Goal: Find contact information: Find contact information

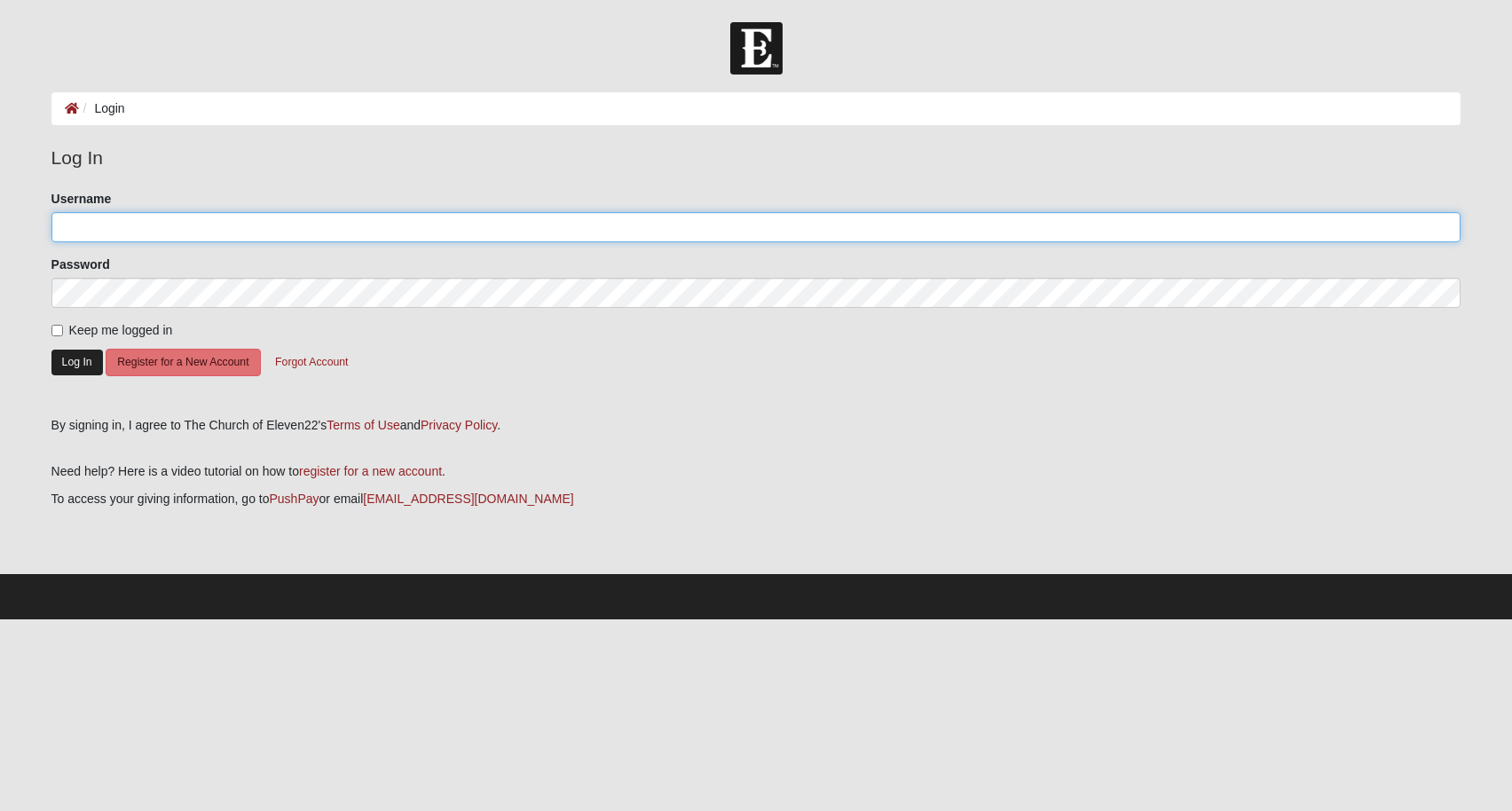
type input "Krtant"
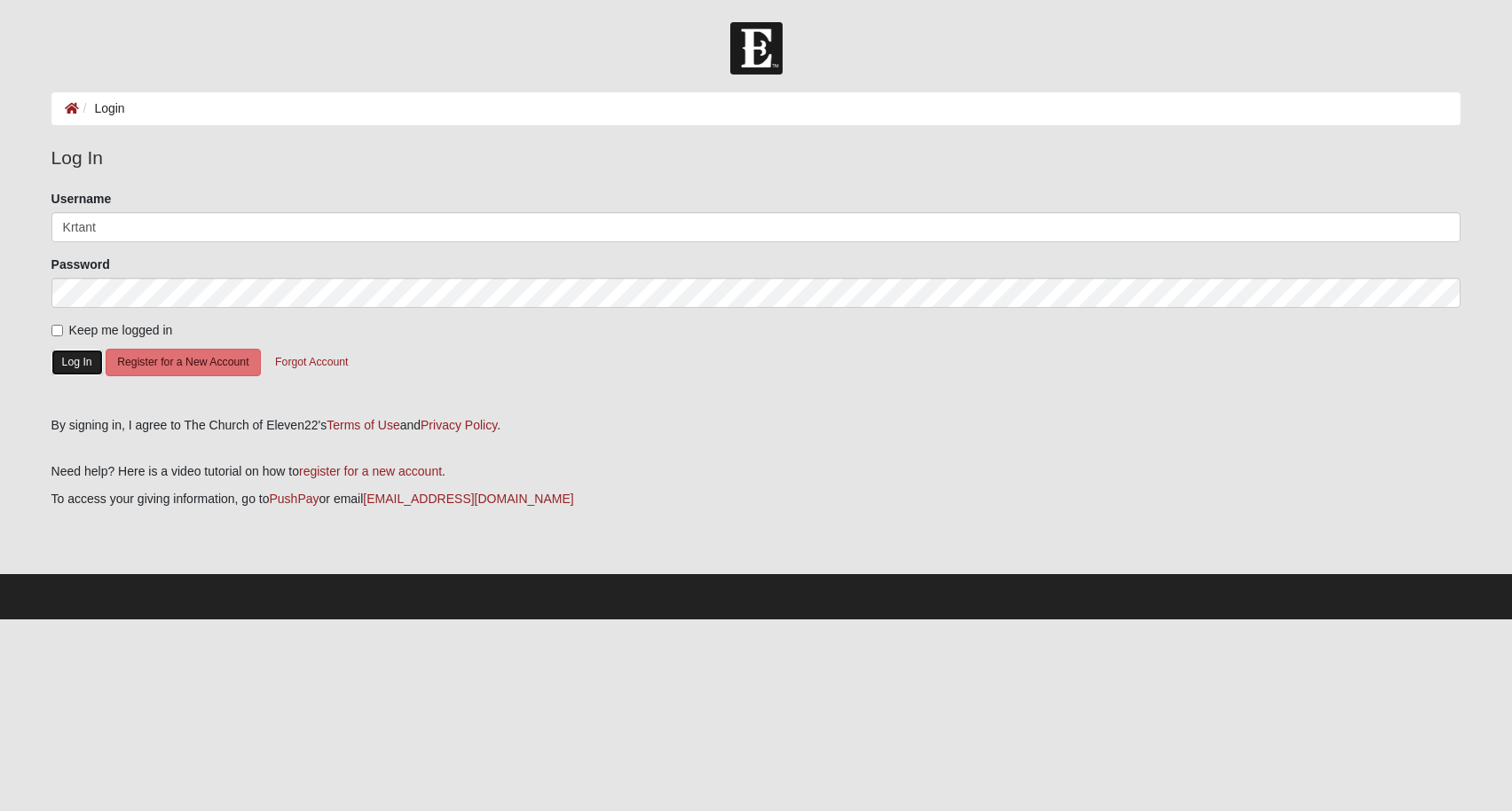
click at [78, 361] on button "Log In" at bounding box center [77, 363] width 52 height 26
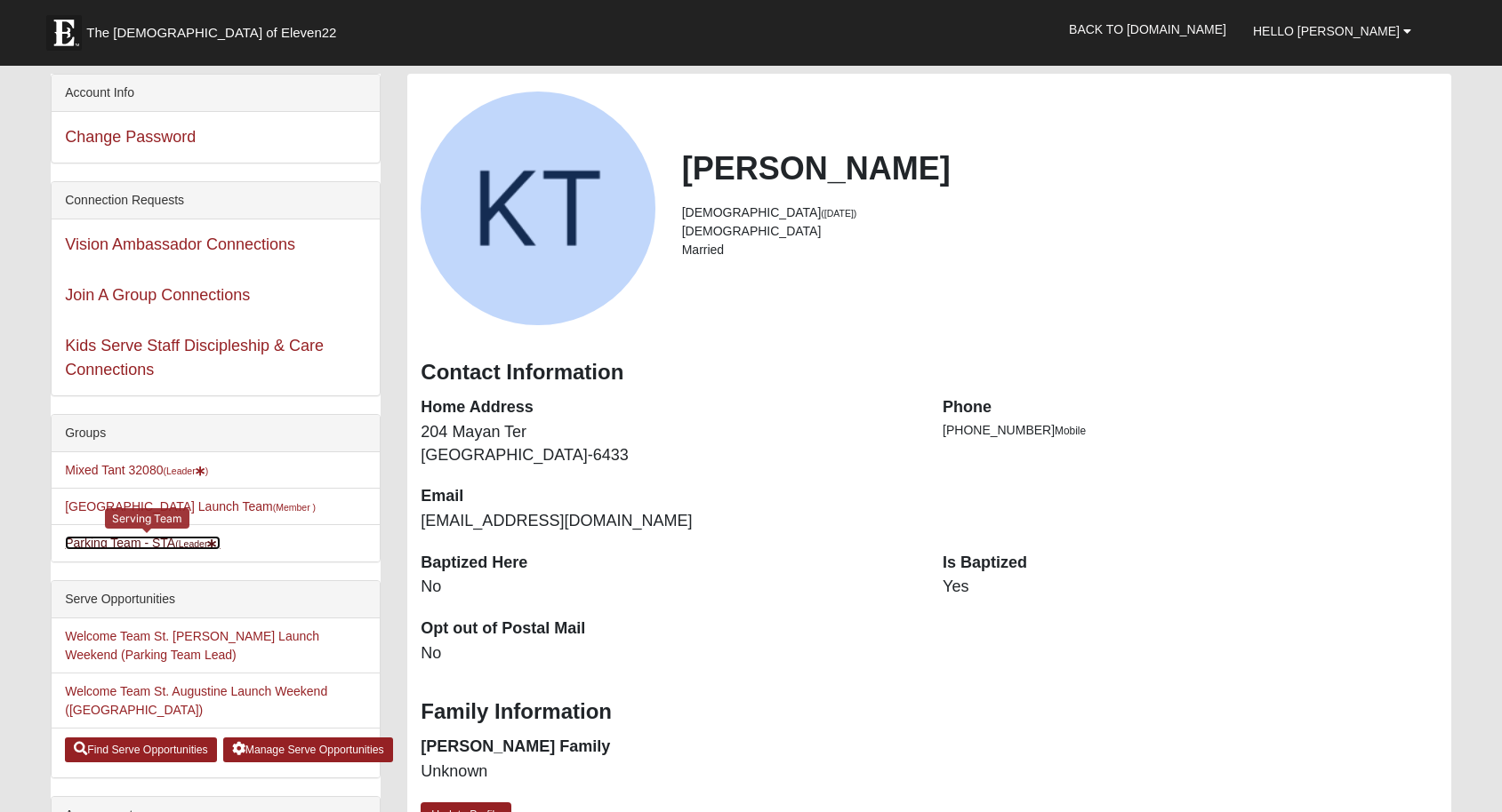
click at [134, 541] on link "Parking Team - STA (Leader )" at bounding box center [142, 543] width 155 height 14
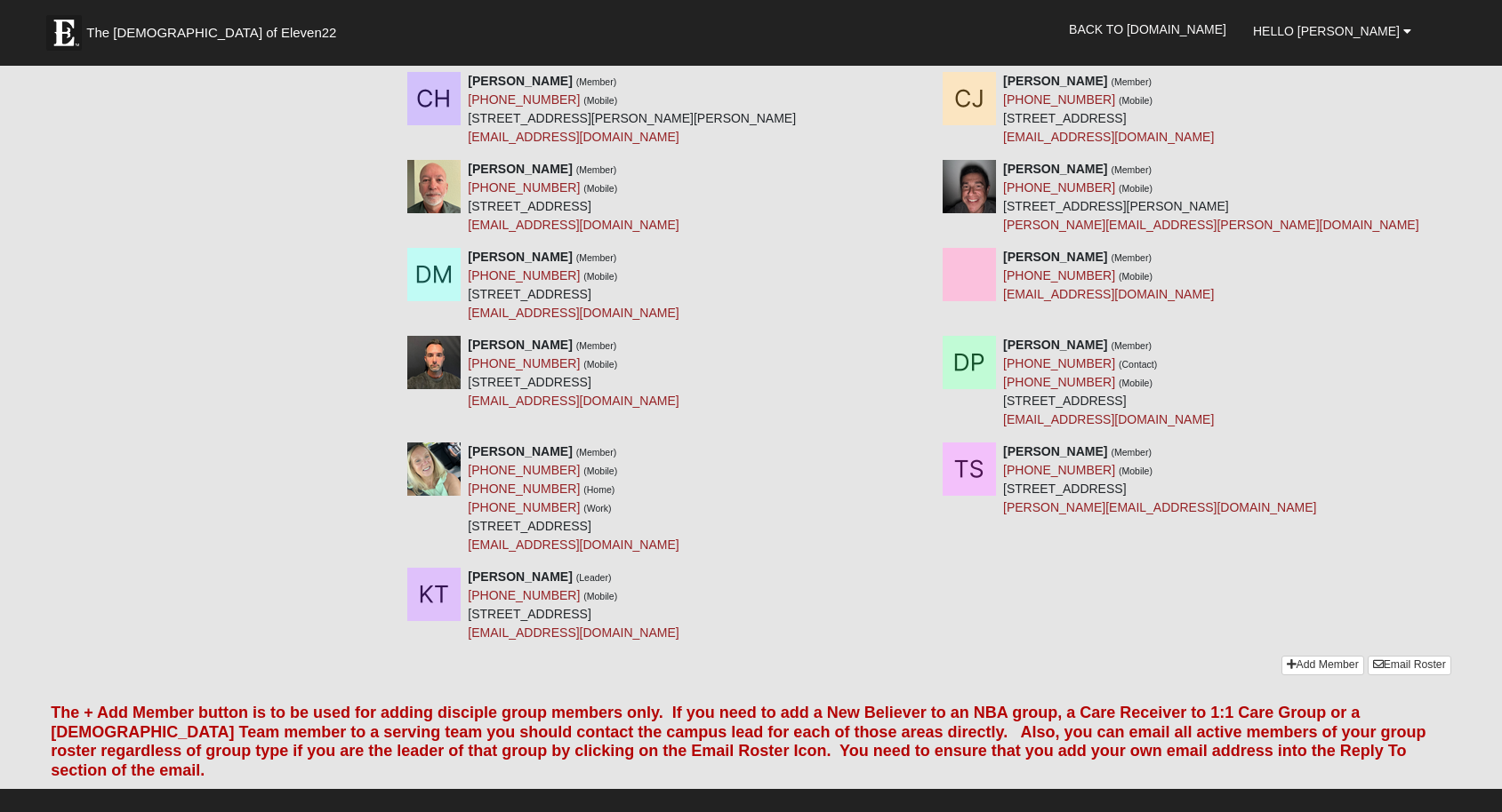
scroll to position [710, 0]
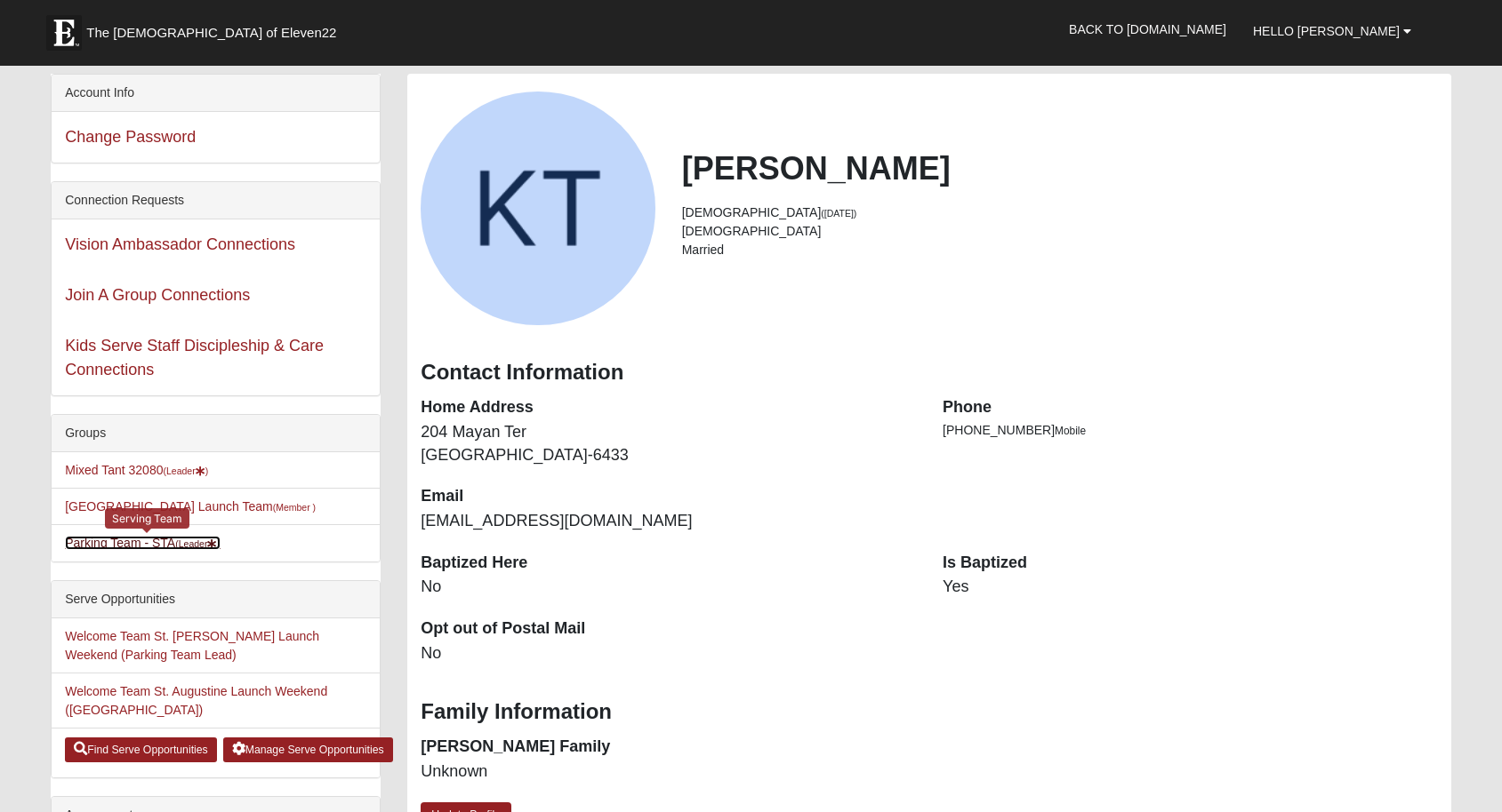
click at [111, 544] on link "Parking Team - STA (Leader )" at bounding box center [142, 543] width 155 height 14
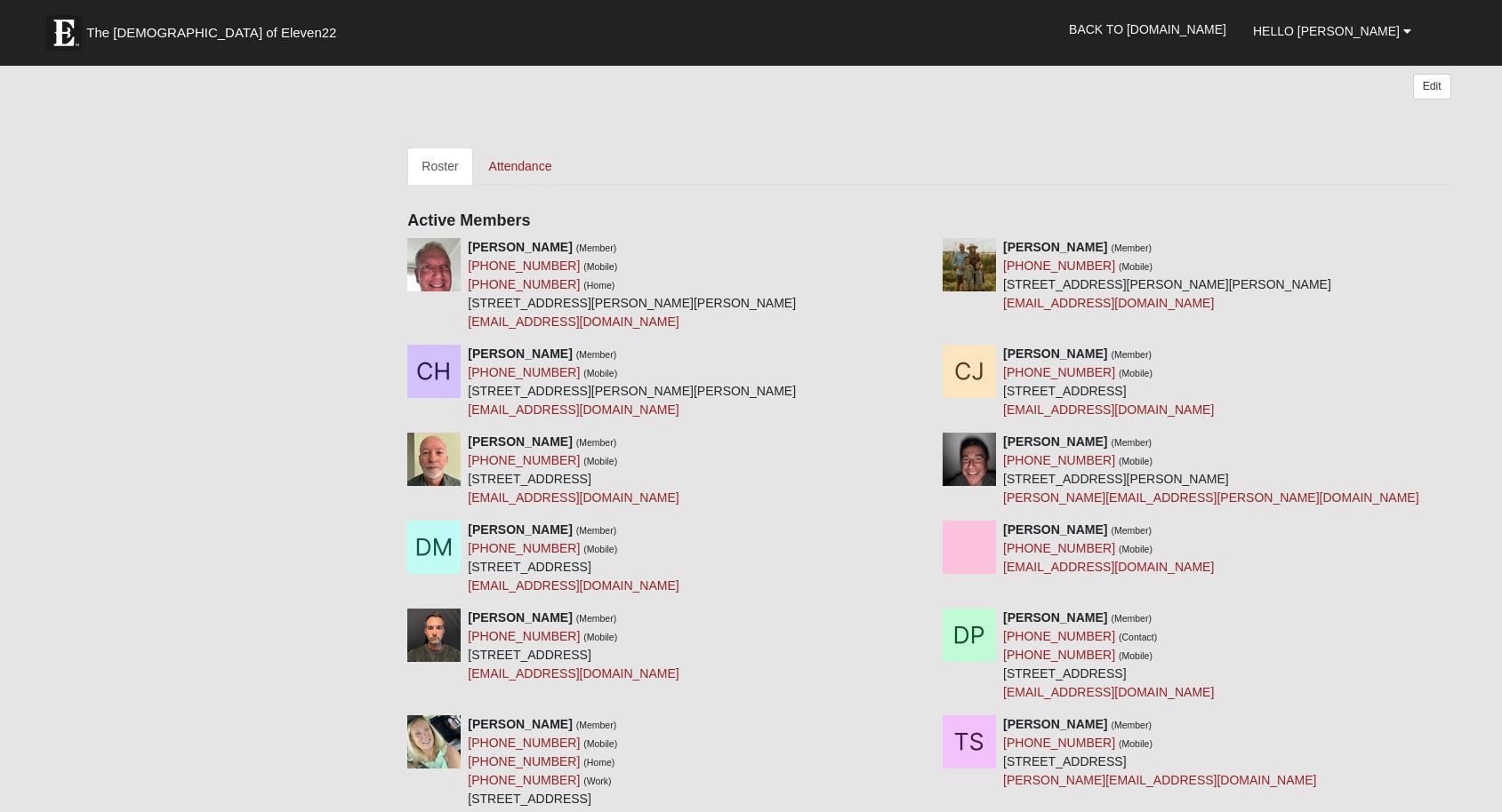
scroll to position [414, 0]
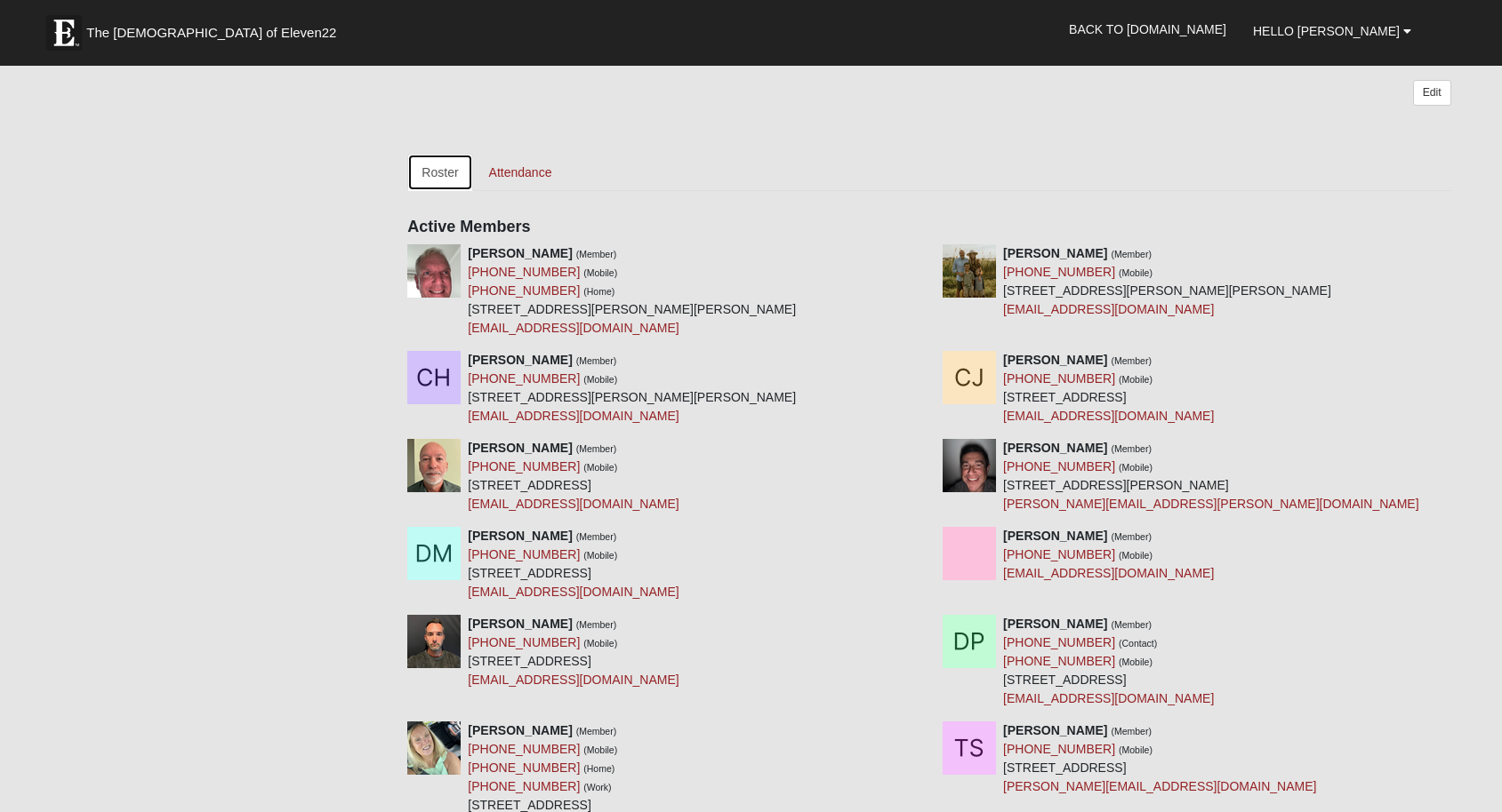
click at [447, 171] on link "Roster" at bounding box center [439, 173] width 65 height 38
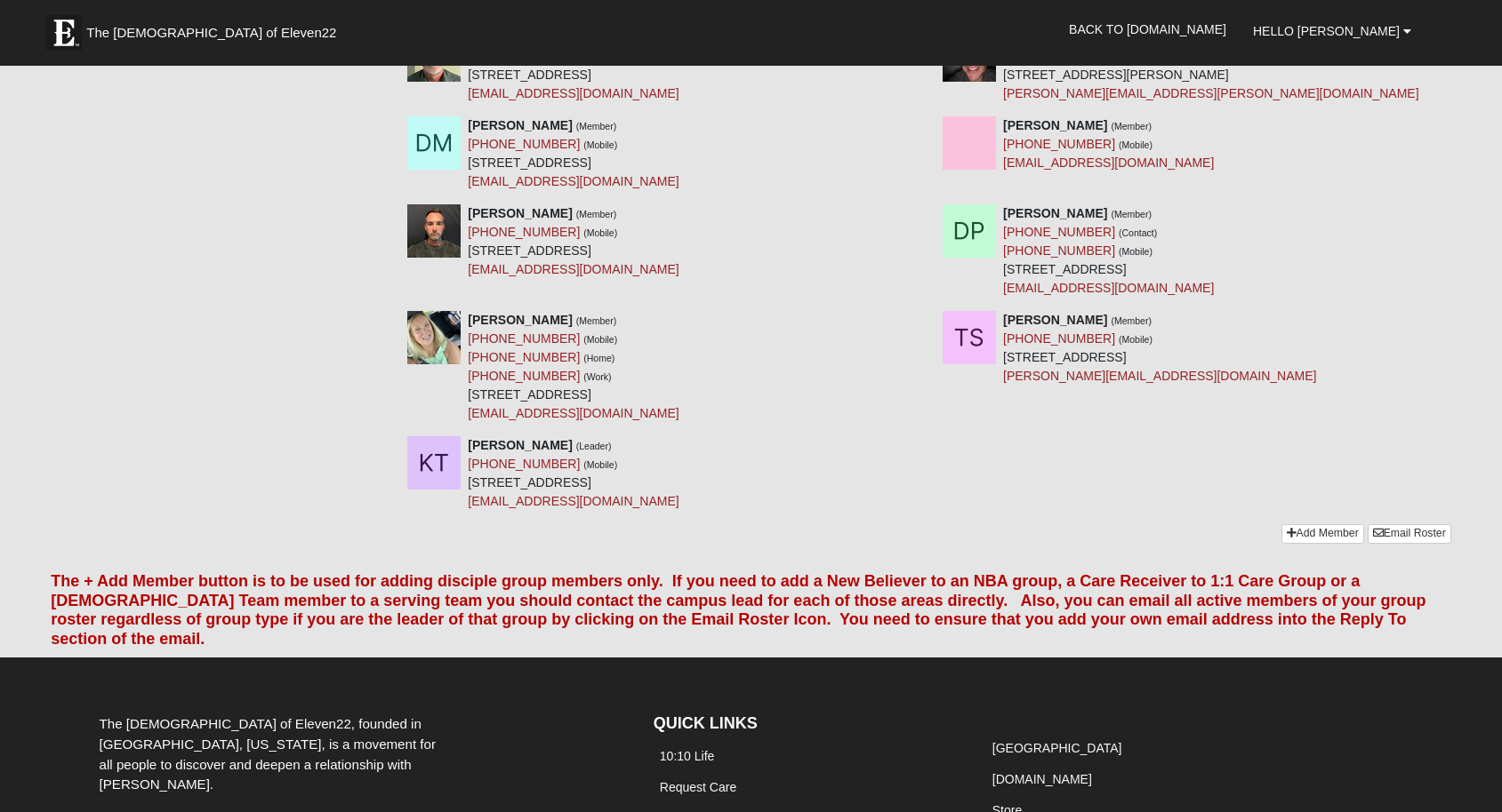
scroll to position [835, 0]
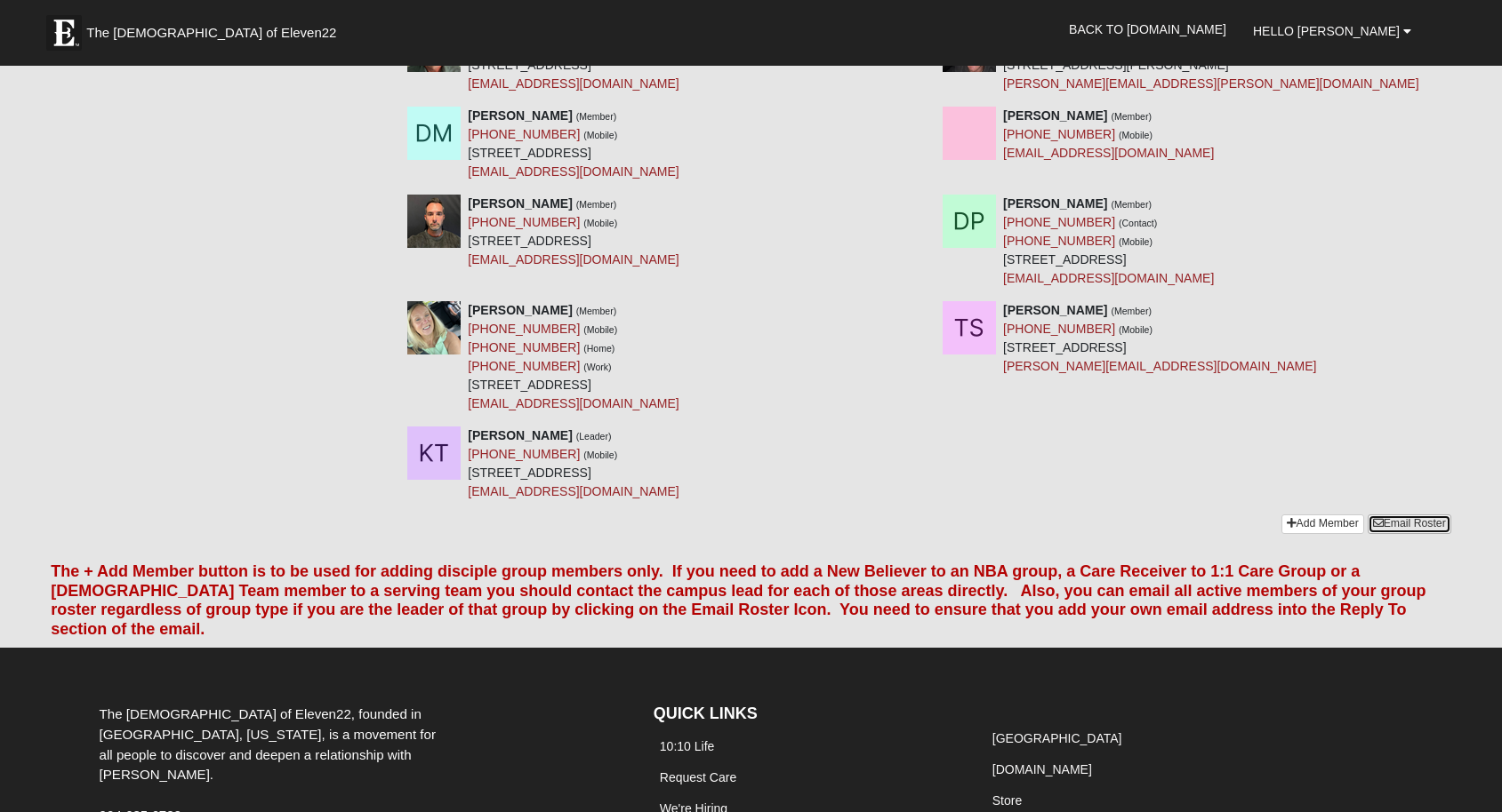
click at [1402, 521] on link "Email Roster" at bounding box center [1409, 523] width 84 height 19
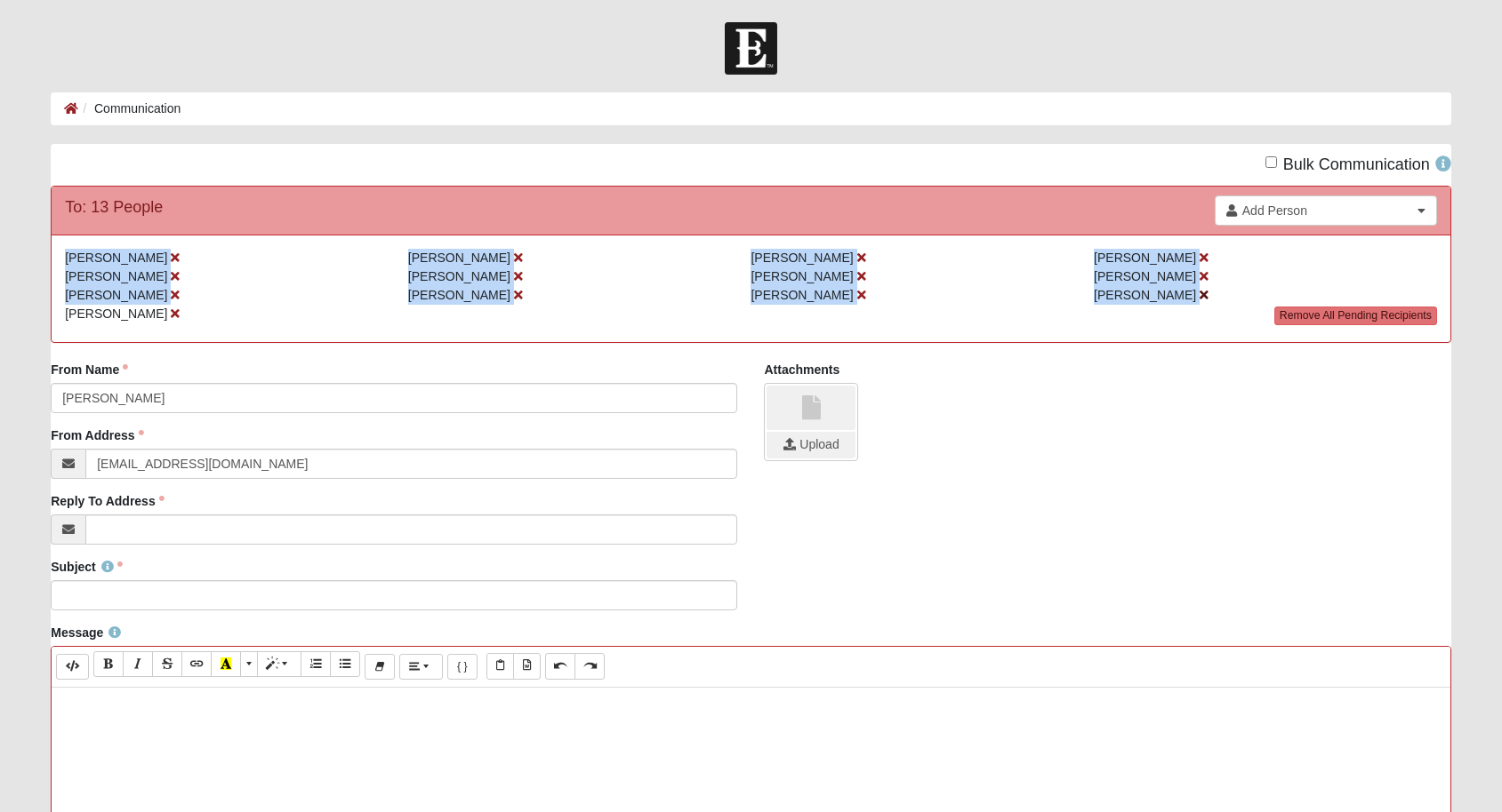
drag, startPoint x: 67, startPoint y: 256, endPoint x: 1181, endPoint y: 302, distance: 1114.9
click at [1181, 249] on ul "Lauren Hendricks David Porter Cale Owen Tara Strickland Kendall Tant Colby Holl…" at bounding box center [751, 249] width 1372 height 0
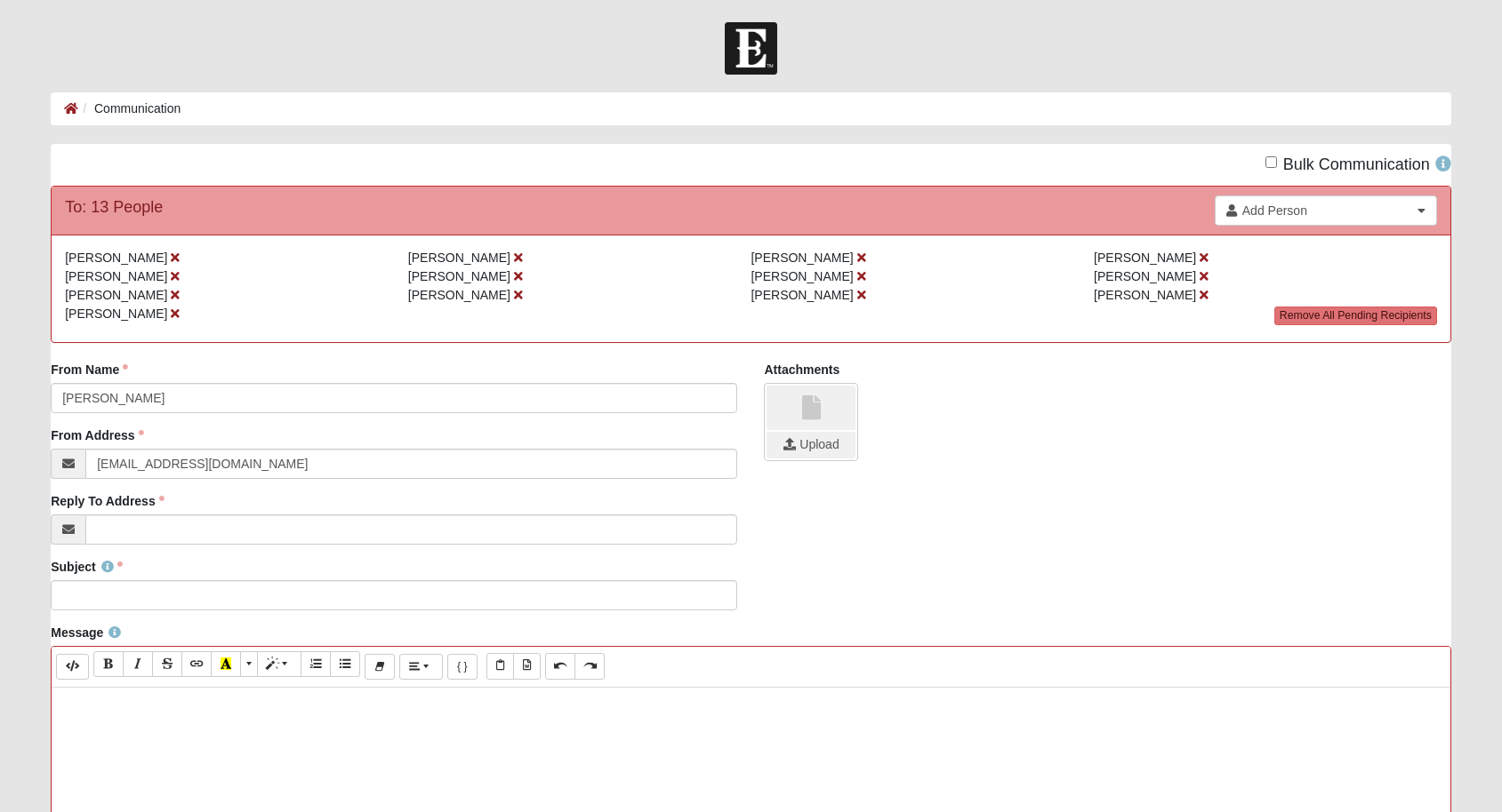
click at [648, 324] on div "Lauren Hendricks David Porter Cale Owen Tara Strickland Kendall Tant Colby Holl…" at bounding box center [751, 289] width 1398 height 107
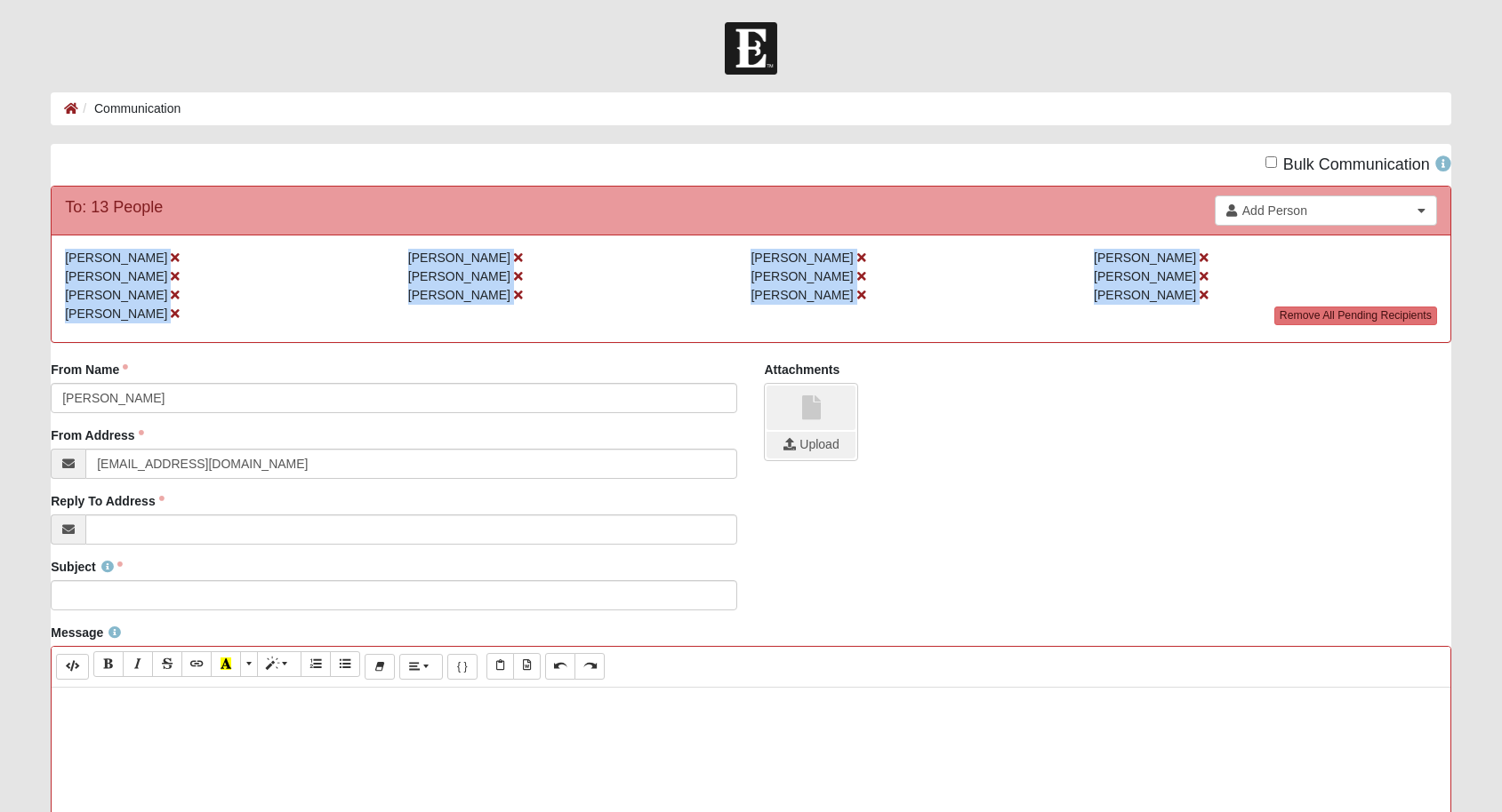
drag, startPoint x: 62, startPoint y: 255, endPoint x: 183, endPoint y: 307, distance: 131.7
click at [183, 307] on div "Lauren Hendricks David Porter Cale Owen Tara Strickland Kendall Tant Colby Holl…" at bounding box center [751, 289] width 1398 height 107
click at [1422, 210] on b at bounding box center [1421, 210] width 8 height 13
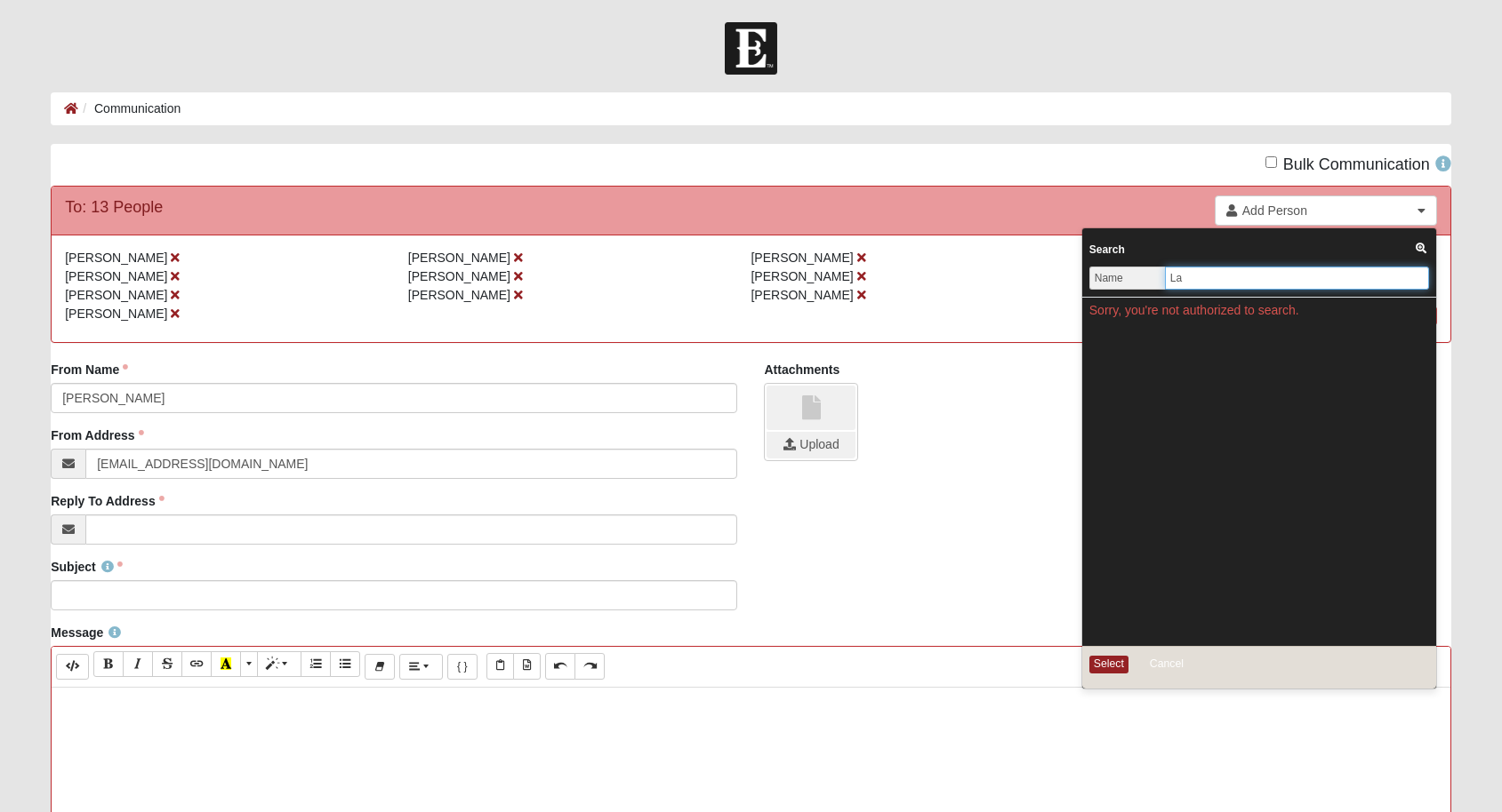
type input "L"
click at [935, 512] on div "From Name Kendall Tant From Name is required. From Address info@coe22.com Email…" at bounding box center [751, 460] width 1427 height 197
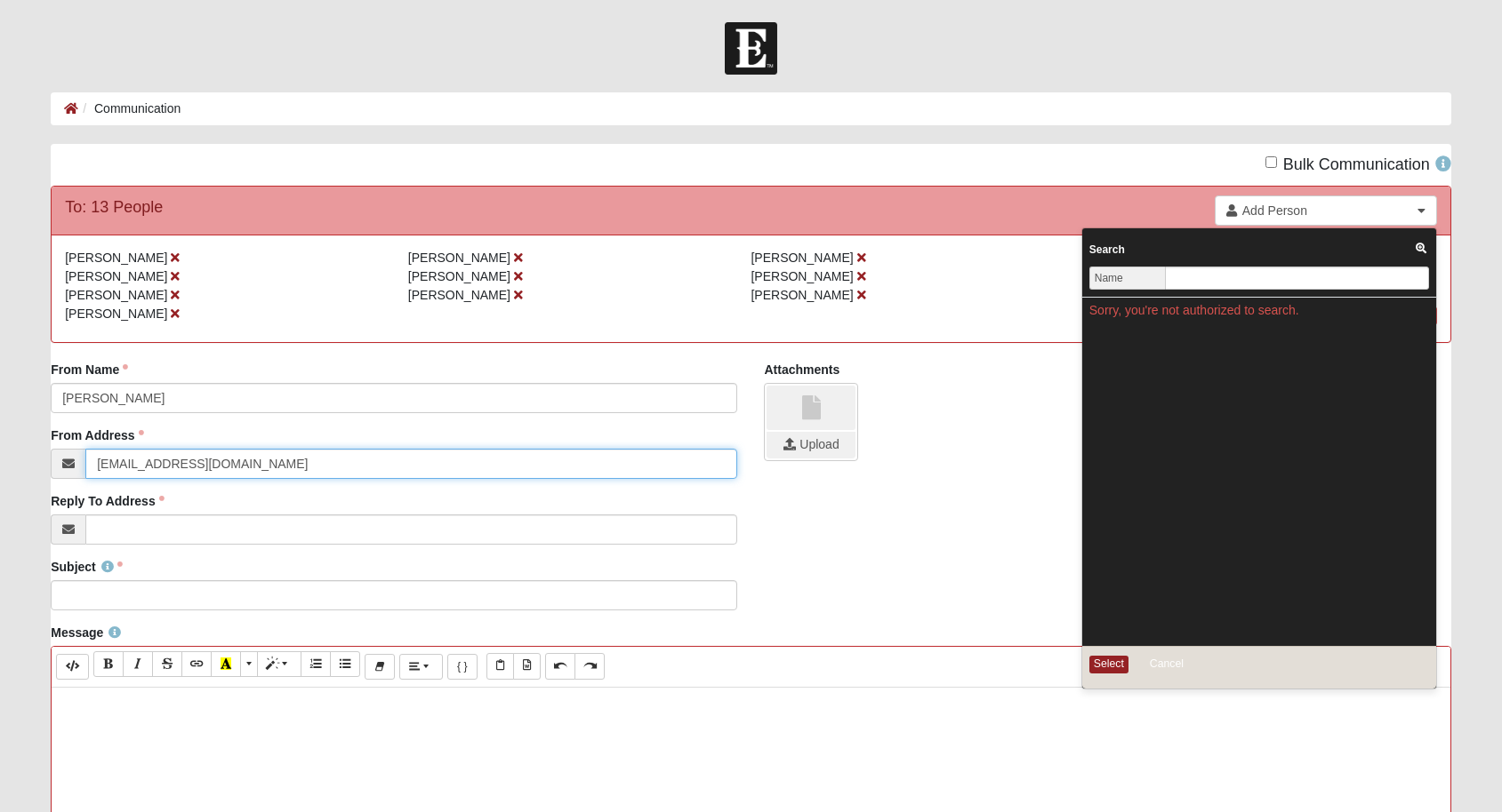
click at [208, 469] on input "info@coe22.com" at bounding box center [411, 464] width 652 height 30
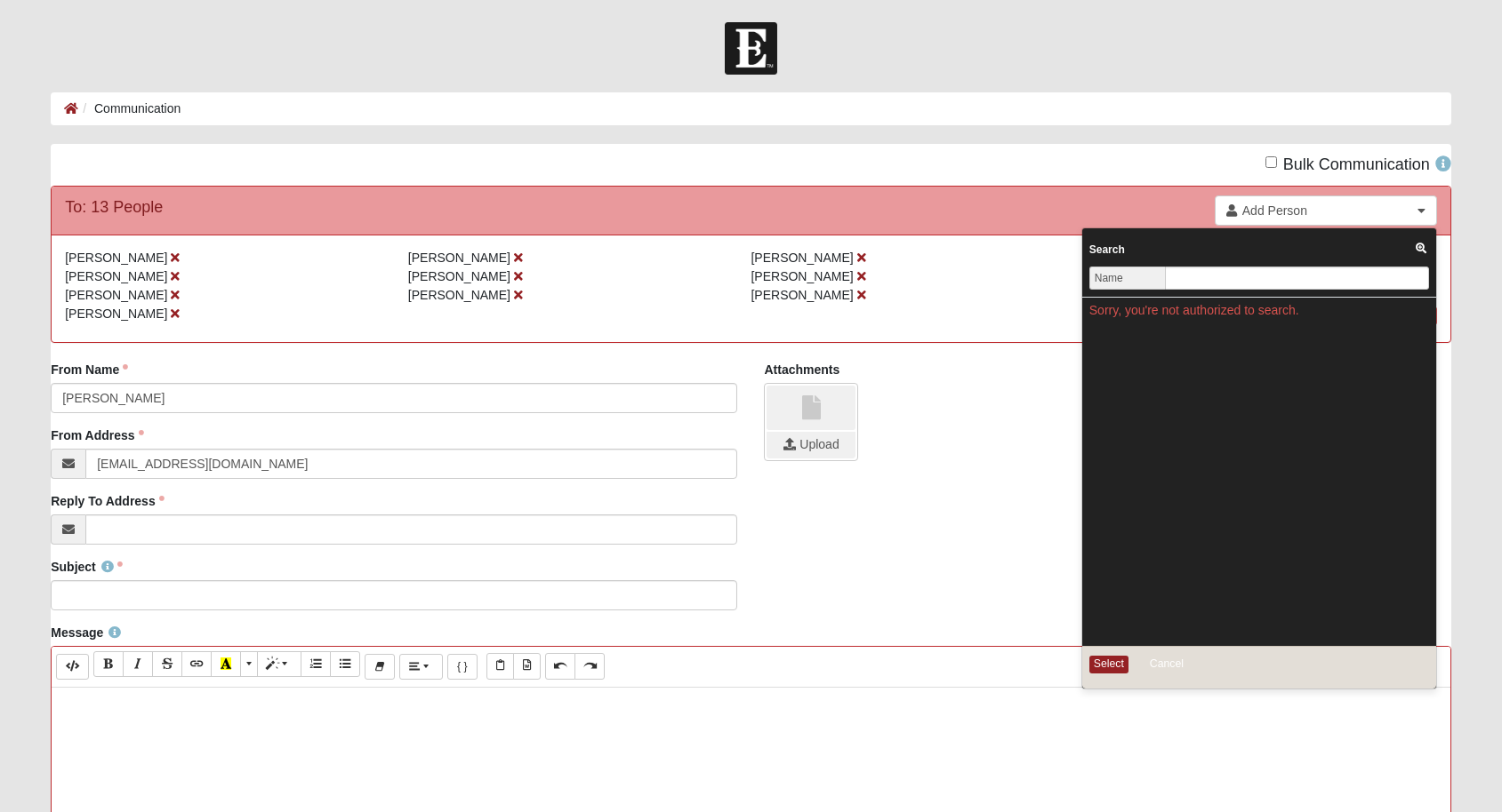
drag, startPoint x: 718, startPoint y: 506, endPoint x: 817, endPoint y: 533, distance: 102.6
click at [718, 509] on div "Reply To Address Email address is not valid" at bounding box center [394, 518] width 687 height 53
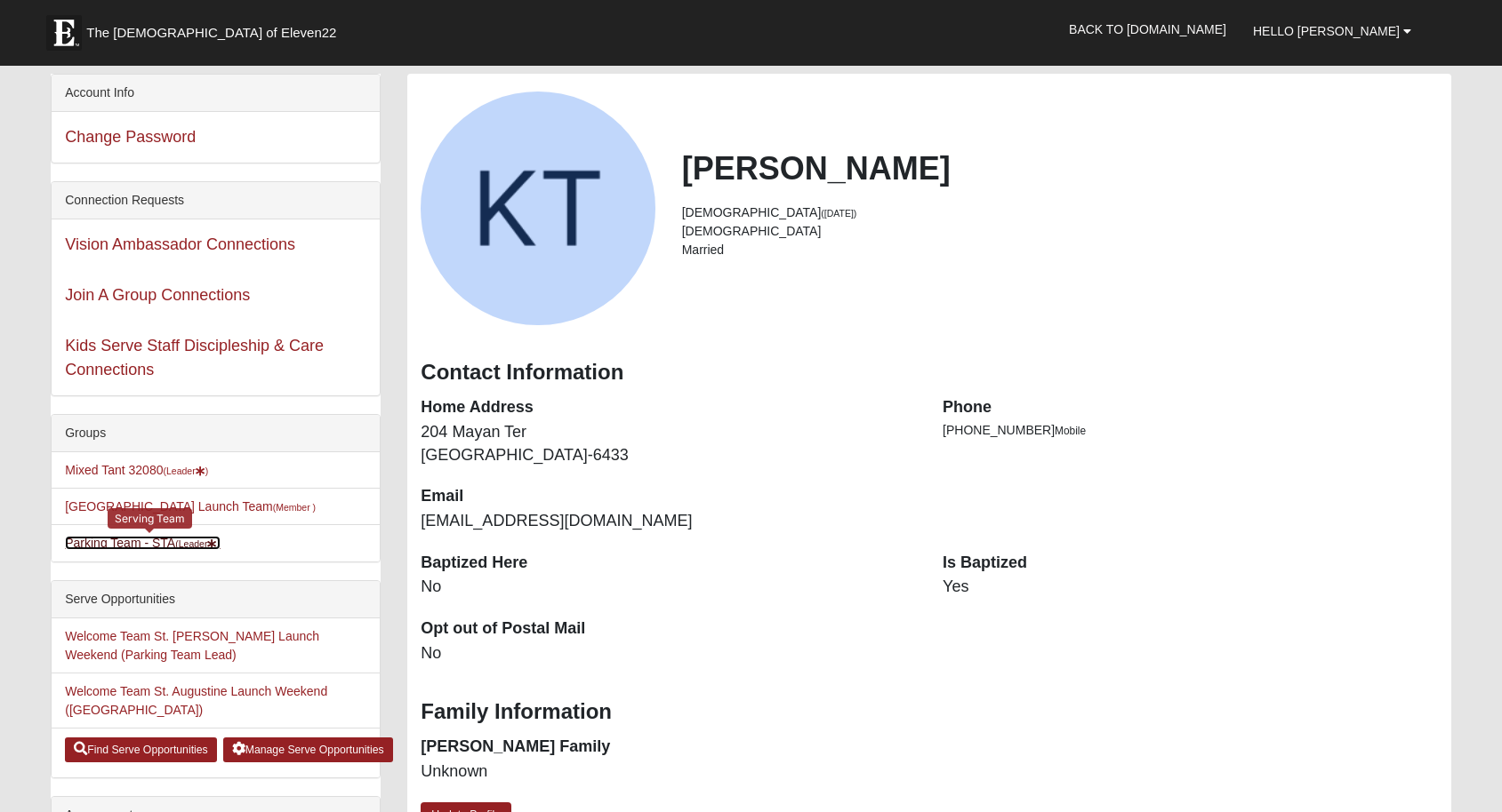
click at [154, 544] on link "Parking Team - STA (Leader )" at bounding box center [142, 543] width 155 height 14
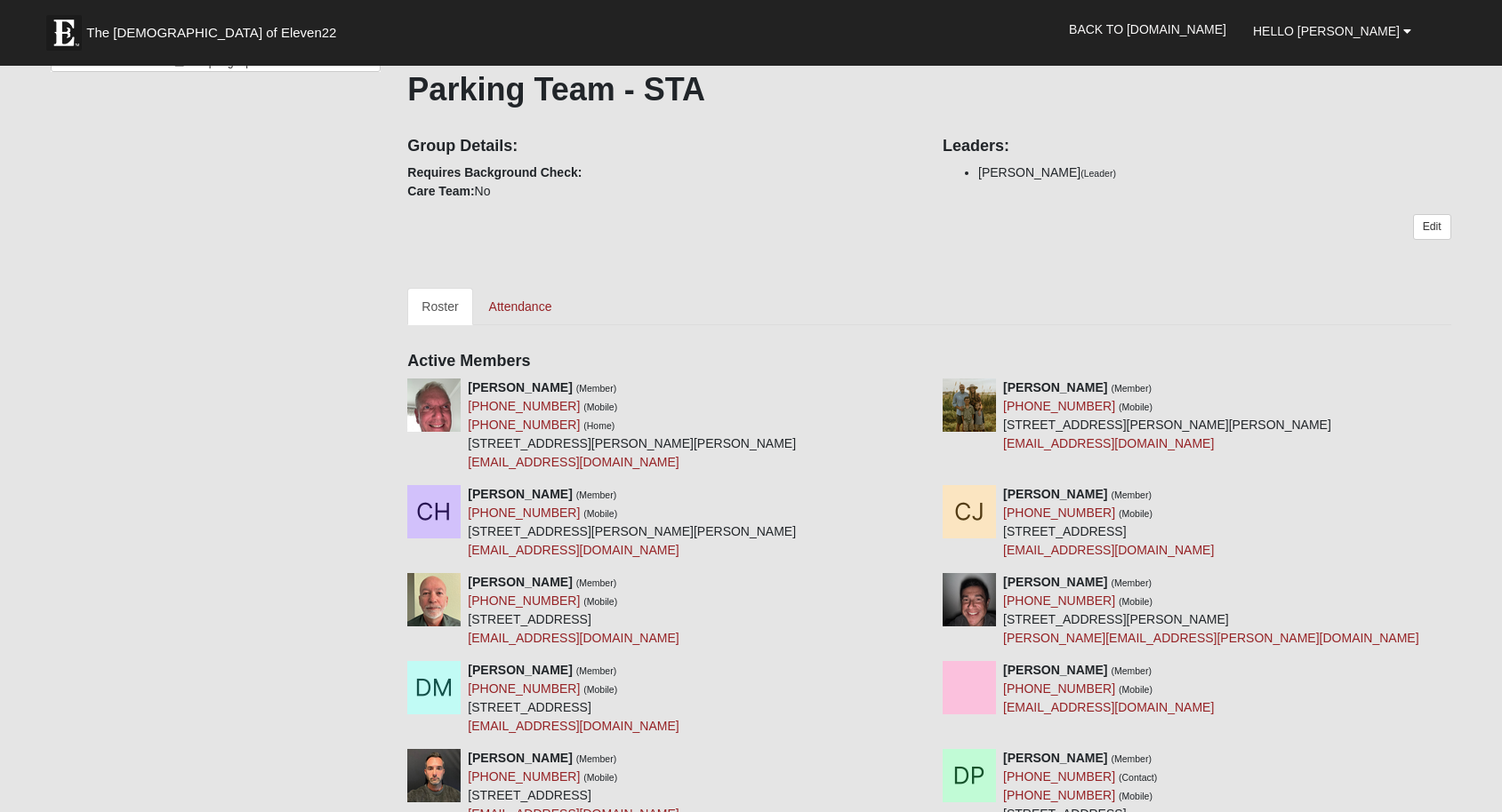
scroll to position [288, 0]
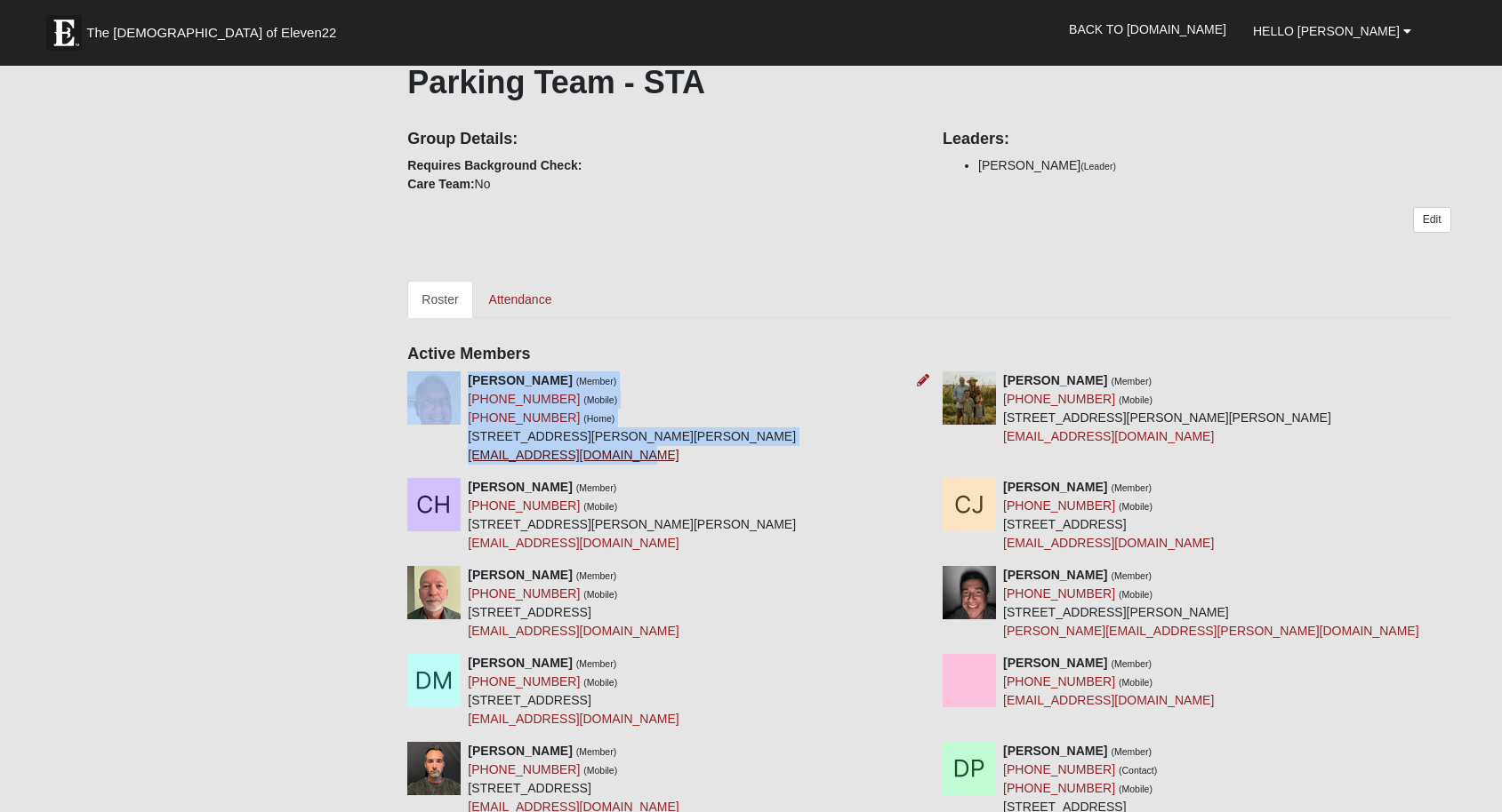
drag, startPoint x: 630, startPoint y: 453, endPoint x: 467, endPoint y: 456, distance: 163.0
click at [468, 456] on div "[PERSON_NAME] (Member) [PHONE_NUMBER] (Mobile) [PHONE_NUMBER] (Home) [STREET_AD…" at bounding box center [632, 418] width 328 height 94
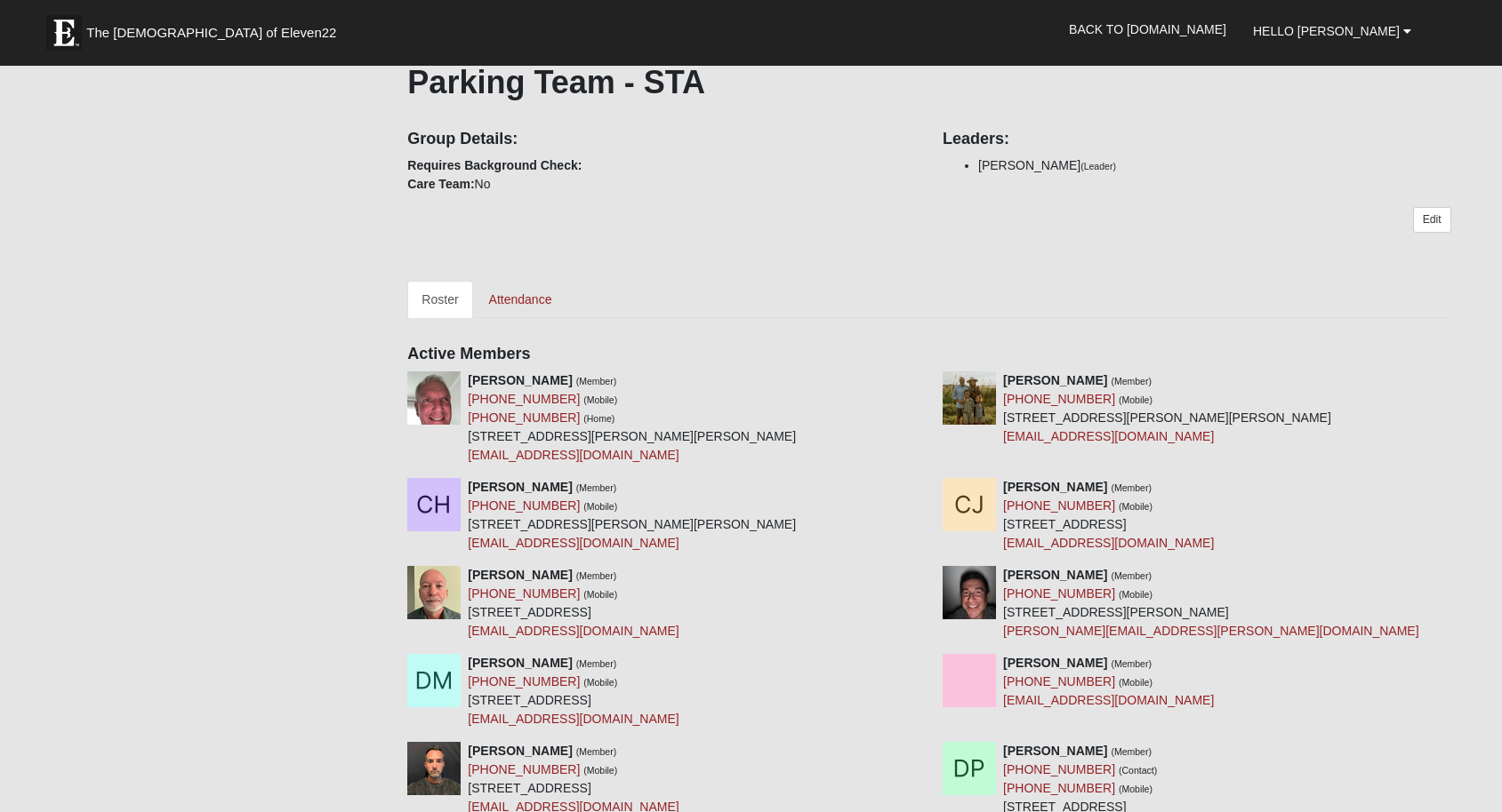
click at [680, 469] on div "[PERSON_NAME] (Member) [PHONE_NUMBER] (Mobile) [PHONE_NUMBER] (Home) [STREET_AD…" at bounding box center [929, 424] width 1070 height 106
drag, startPoint x: 626, startPoint y: 457, endPoint x: 469, endPoint y: 462, distance: 157.1
click at [469, 462] on div "[PERSON_NAME] (Member) [PHONE_NUMBER] (Mobile) [PHONE_NUMBER] (Home) [STREET_AD…" at bounding box center [632, 418] width 328 height 94
copy link "[EMAIL_ADDRESS][DOMAIN_NAME]"
drag, startPoint x: 641, startPoint y: 540, endPoint x: 477, endPoint y: 545, distance: 164.1
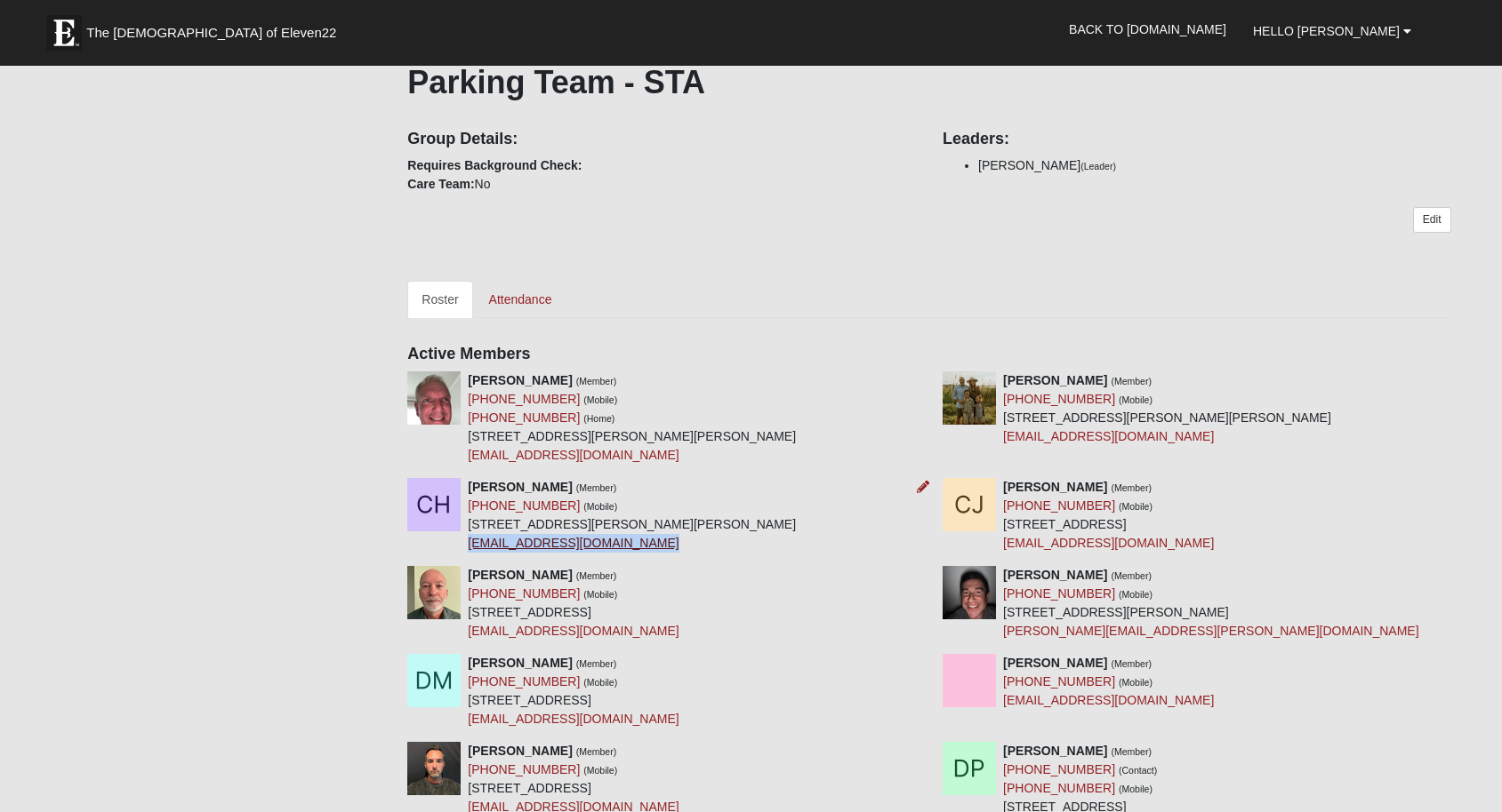
click at [471, 546] on div "[PERSON_NAME] (Member) [PHONE_NUMBER] (Mobile) [STREET_ADDRESS][PERSON_NAME] [E…" at bounding box center [632, 515] width 328 height 75
copy link "[EMAIL_ADDRESS][DOMAIN_NAME]"
click at [618, 633] on div "[PERSON_NAME] (Member) [PHONE_NUMBER] (Mobile) [STREET_ADDRESS] [EMAIL_ADDRESS]…" at bounding box center [573, 603] width 211 height 75
drag, startPoint x: 465, startPoint y: 632, endPoint x: 450, endPoint y: 633, distance: 15.0
click at [450, 633] on div "[PERSON_NAME] (Member) [PHONE_NUMBER] (Mobile) [STREET_ADDRESS] [EMAIL_ADDRESS]…" at bounding box center [662, 603] width 536 height 75
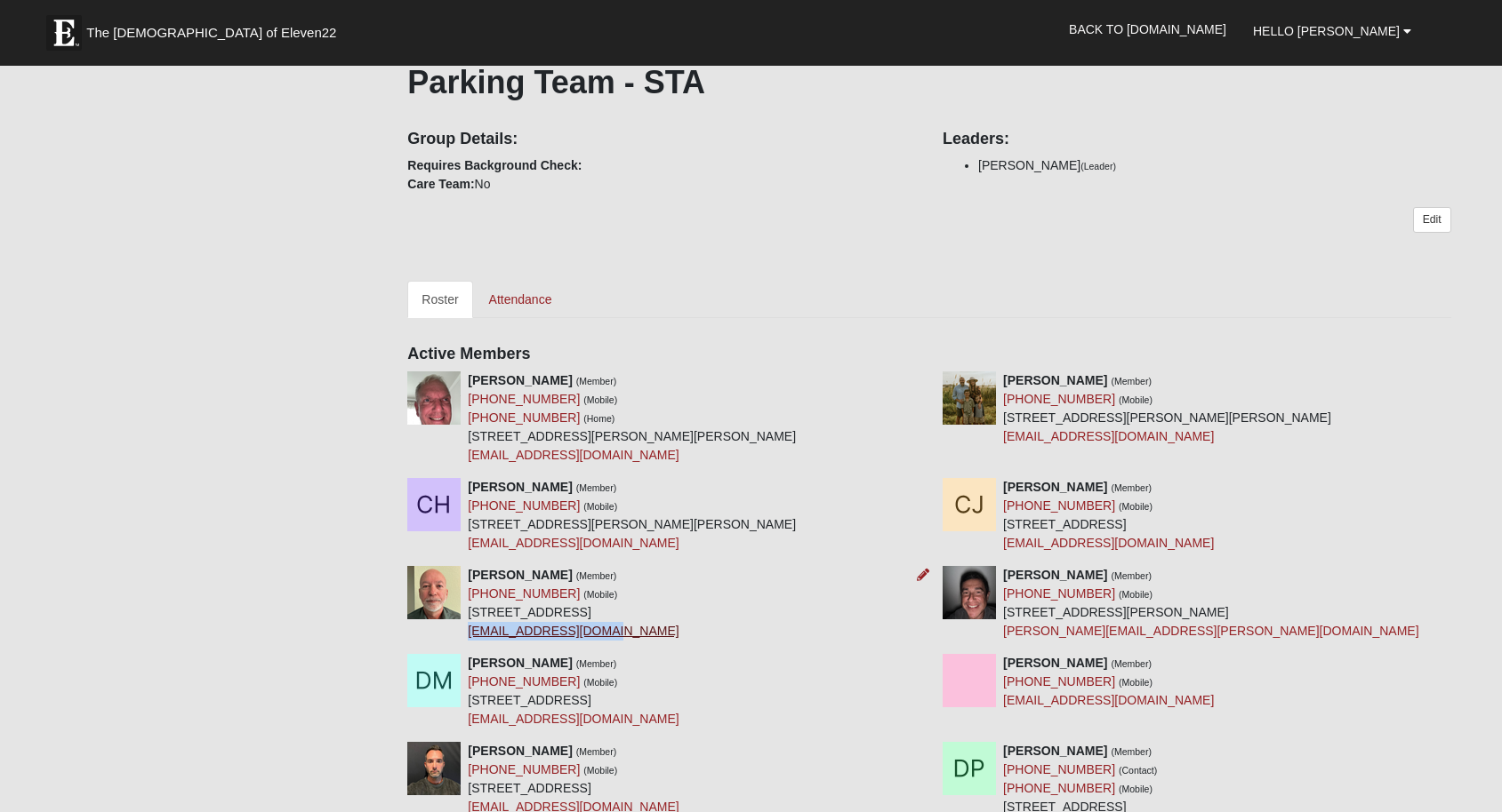
drag, startPoint x: 619, startPoint y: 629, endPoint x: 471, endPoint y: 637, distance: 148.2
click at [471, 637] on div "[PERSON_NAME] (Member) [PHONE_NUMBER] (Mobile) [STREET_ADDRESS] [EMAIL_ADDRESS]…" at bounding box center [573, 603] width 211 height 75
copy link "[EMAIL_ADDRESS][DOMAIN_NAME]"
drag, startPoint x: 616, startPoint y: 718, endPoint x: 471, endPoint y: 724, distance: 145.1
click at [471, 724] on div "[PERSON_NAME] (Member) [PHONE_NUMBER] (Mobile) [STREET_ADDRESS] [EMAIL_ADDRESS]…" at bounding box center [573, 691] width 211 height 75
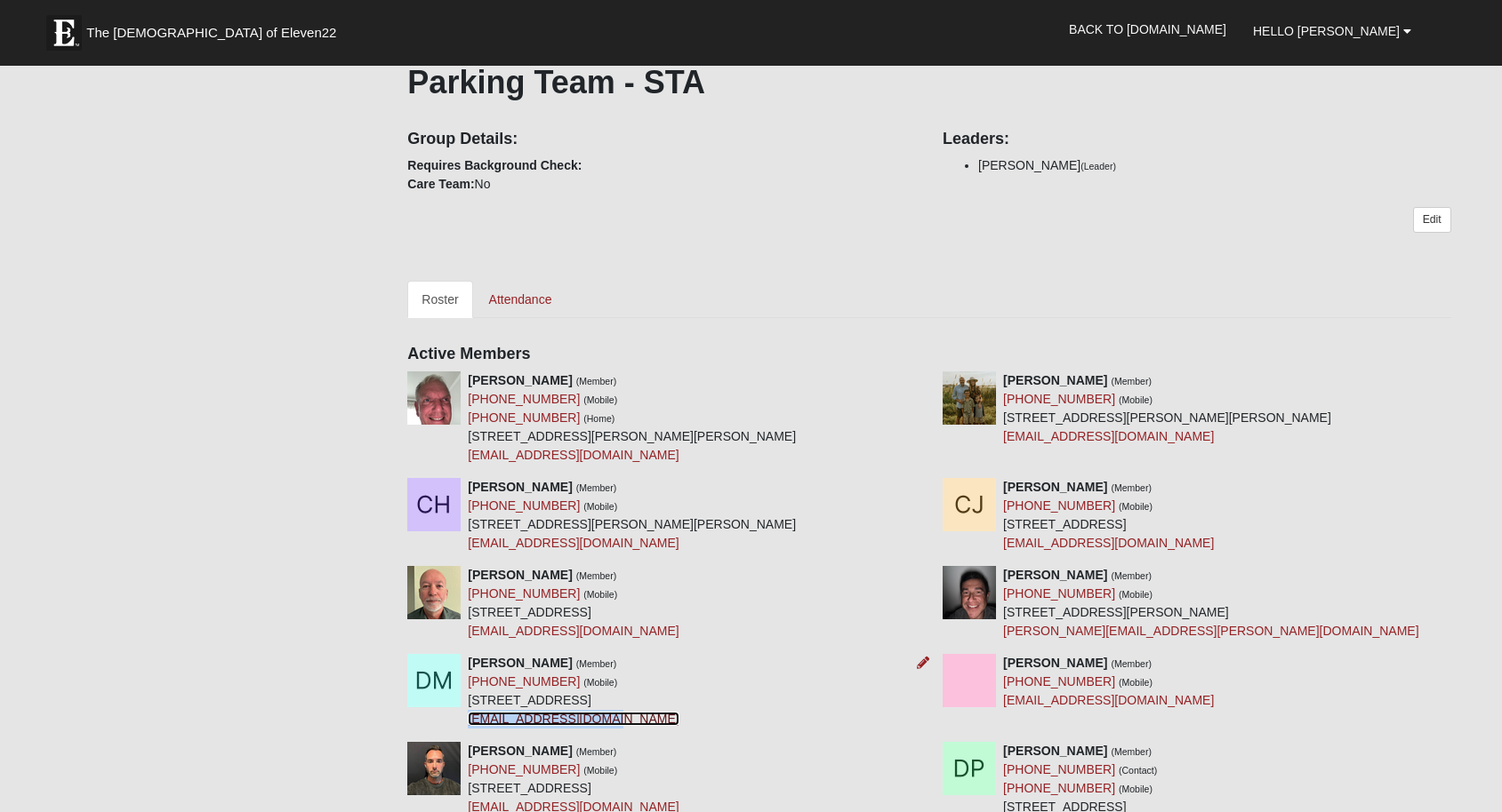
copy link "[EMAIL_ADDRESS][DOMAIN_NAME]"
click at [645, 724] on div "[PERSON_NAME] (Member) [PHONE_NUMBER] (Mobile) [STREET_ADDRESS] [EMAIL_ADDRESS]…" at bounding box center [573, 691] width 211 height 75
click at [625, 719] on div "[PERSON_NAME] (Member) [PHONE_NUMBER] (Mobile) [STREET_ADDRESS] [EMAIL_ADDRESS]…" at bounding box center [573, 691] width 211 height 75
drag, startPoint x: 620, startPoint y: 720, endPoint x: 473, endPoint y: 726, distance: 147.1
click at [473, 726] on div "[PERSON_NAME] (Member) [PHONE_NUMBER] (Mobile) [STREET_ADDRESS] [EMAIL_ADDRESS]…" at bounding box center [573, 691] width 211 height 75
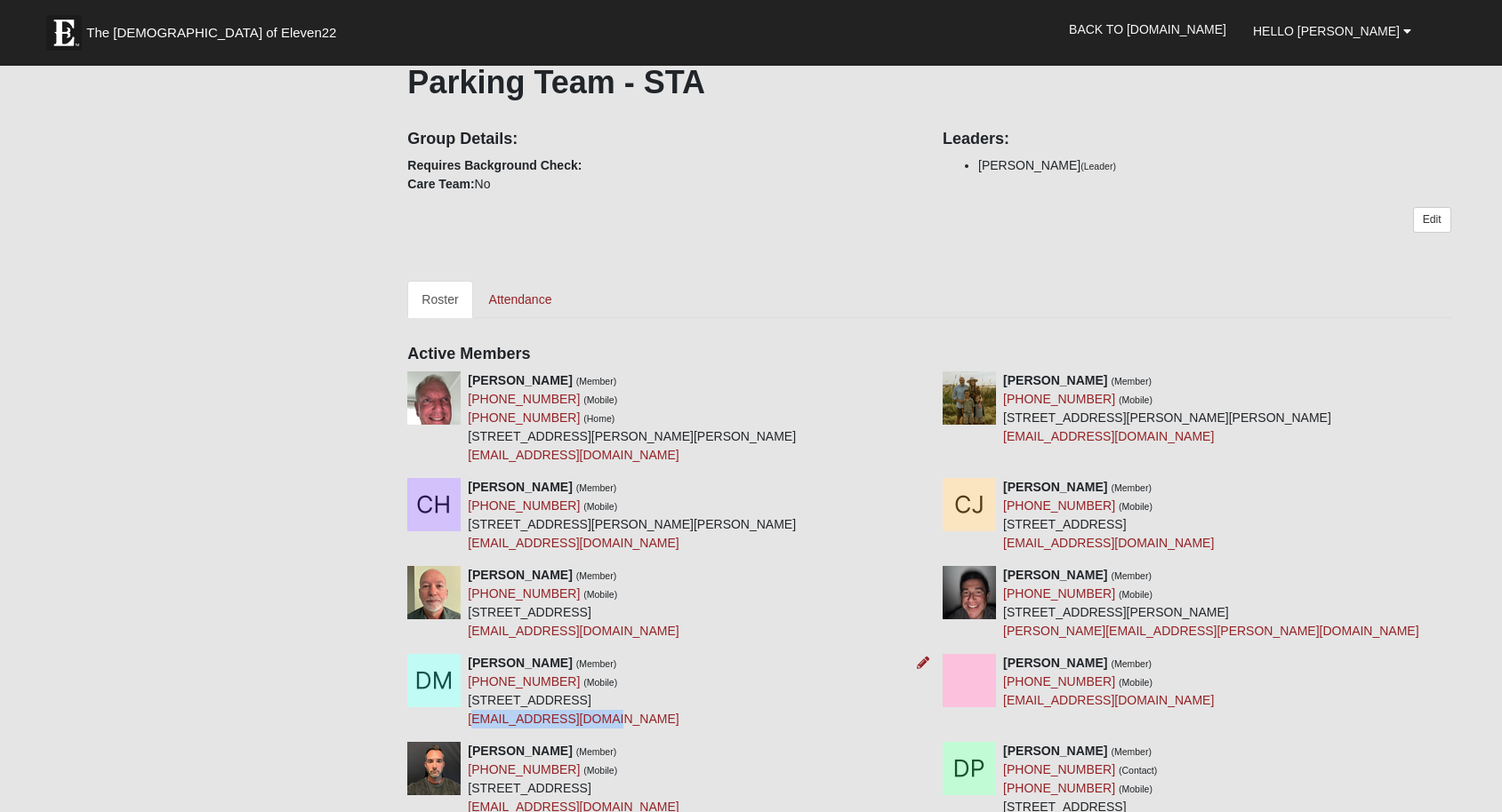
click at [473, 726] on div "[PERSON_NAME] (Member) [PHONE_NUMBER] (Mobile) [STREET_ADDRESS] [EMAIL_ADDRESS]…" at bounding box center [573, 691] width 211 height 75
click at [613, 721] on link "[EMAIL_ADDRESS][DOMAIN_NAME]" at bounding box center [573, 718] width 211 height 14
click at [624, 720] on div "[PERSON_NAME] (Member) [PHONE_NUMBER] (Mobile) [STREET_ADDRESS] [EMAIL_ADDRESS]…" at bounding box center [573, 691] width 211 height 75
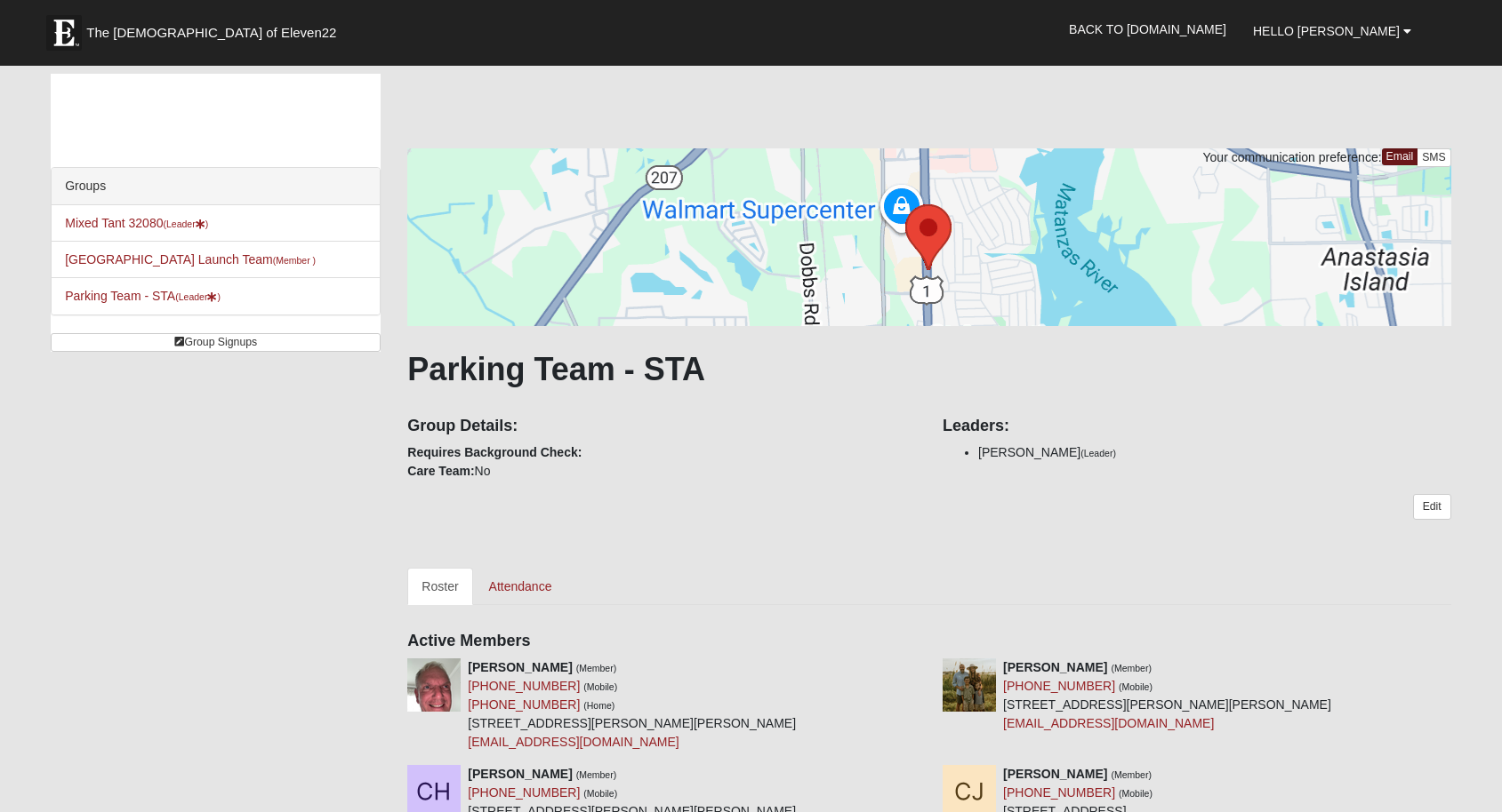
scroll to position [288, 0]
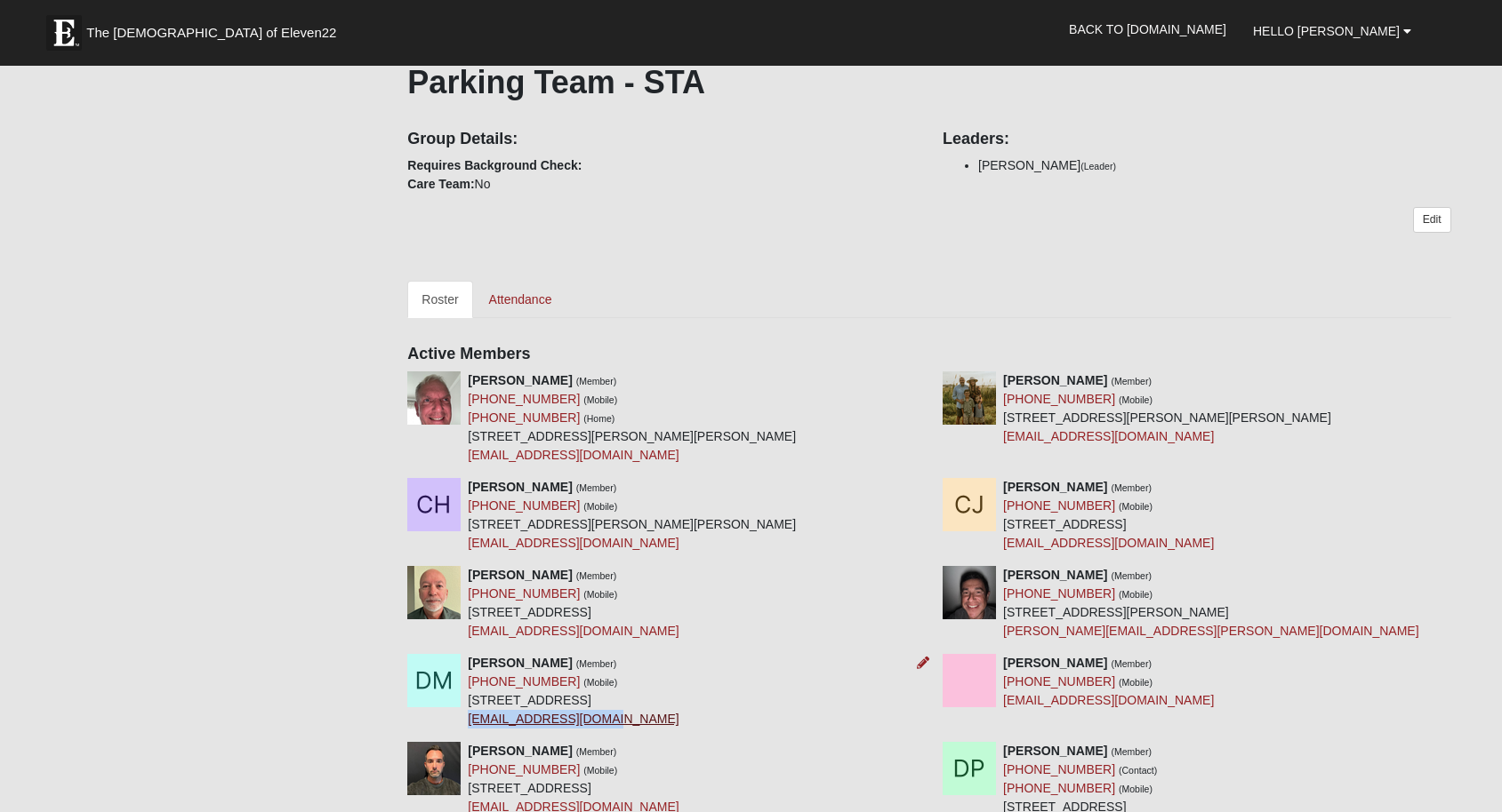
drag, startPoint x: 620, startPoint y: 719, endPoint x: 471, endPoint y: 723, distance: 149.1
click at [471, 723] on div "[PERSON_NAME] (Member) [PHONE_NUMBER] (Mobile) [STREET_ADDRESS] [EMAIL_ADDRESS]…" at bounding box center [573, 691] width 211 height 75
copy link "[EMAIL_ADDRESS][DOMAIN_NAME]"
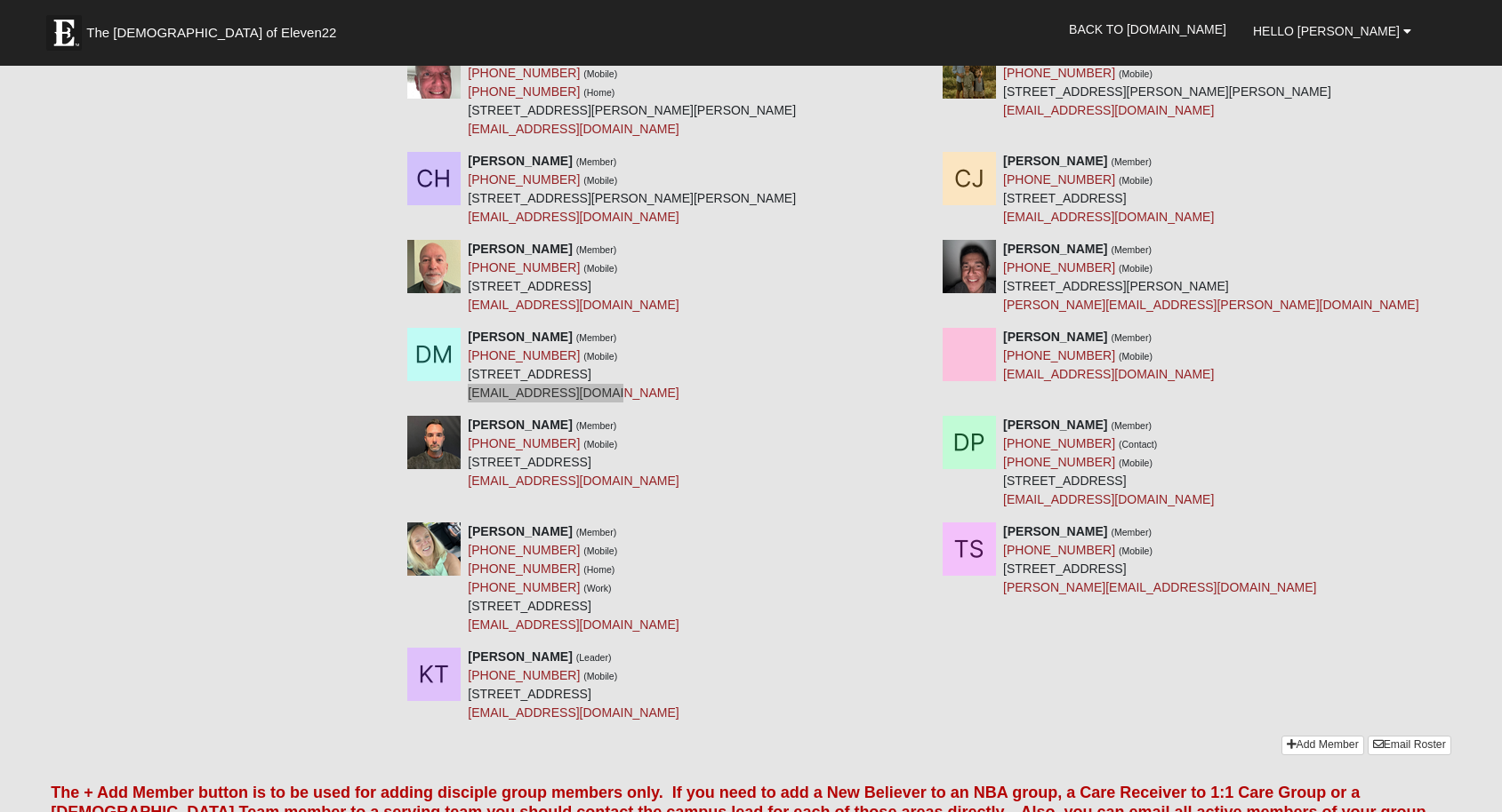
scroll to position [616, 0]
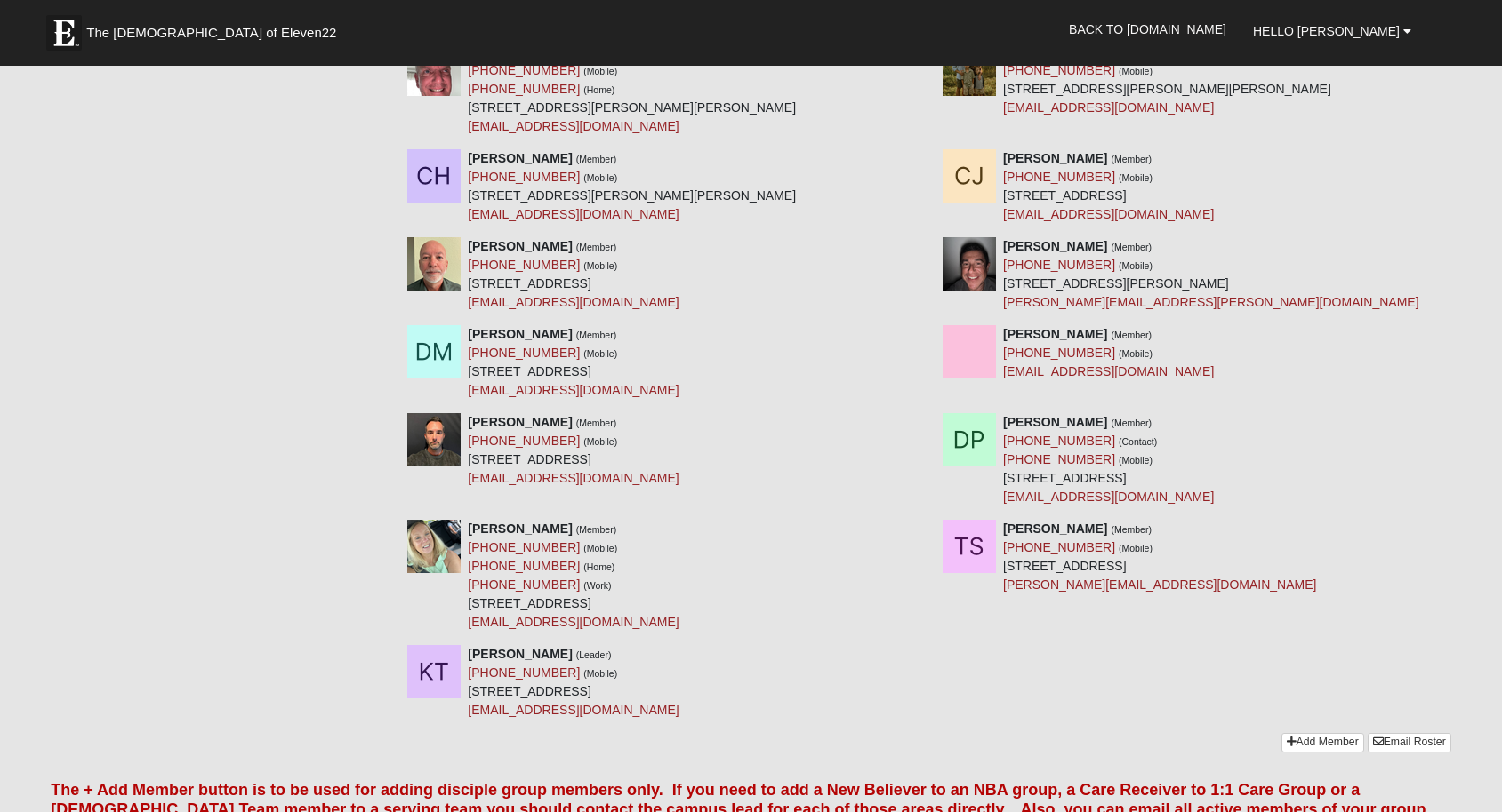
click at [592, 492] on div "[PERSON_NAME] (Member) [PHONE_NUMBER] (Mobile) [STREET_ADDRESS] [EMAIL_ADDRESS]…" at bounding box center [929, 466] width 1070 height 106
click at [620, 492] on div "[PERSON_NAME] (Member) [PHONE_NUMBER] (Mobile) [STREET_ADDRESS] [EMAIL_ADDRESS]…" at bounding box center [929, 466] width 1070 height 106
drag, startPoint x: 592, startPoint y: 479, endPoint x: 468, endPoint y: 479, distance: 124.0
click at [468, 479] on div "[PERSON_NAME] (Member) [PHONE_NUMBER] (Mobile) [STREET_ADDRESS] [EMAIL_ADDRESS]…" at bounding box center [573, 450] width 211 height 75
copy link "[EMAIL_ADDRESS][DOMAIN_NAME]"
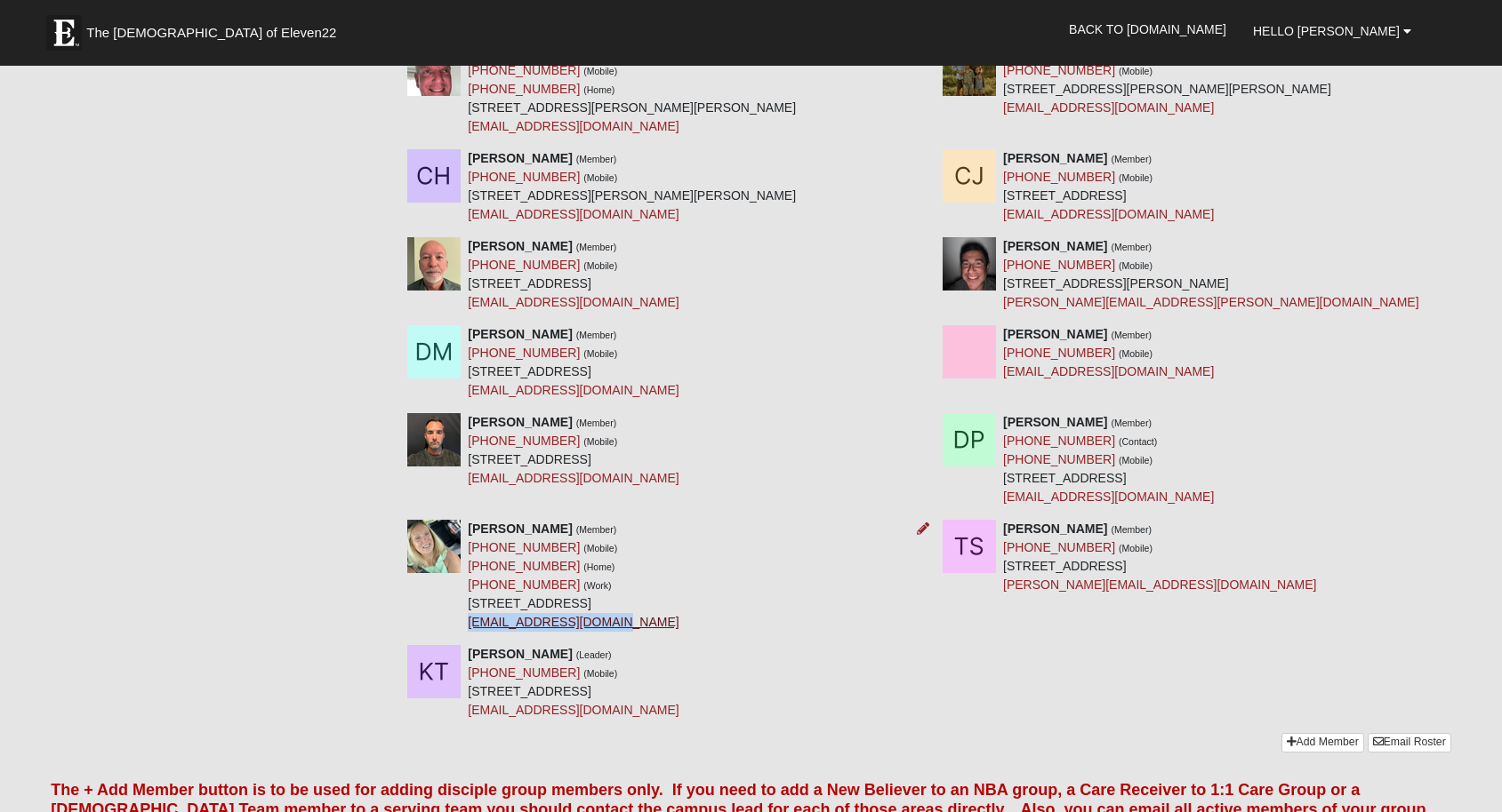
drag, startPoint x: 616, startPoint y: 623, endPoint x: 469, endPoint y: 629, distance: 147.1
click at [469, 629] on div "[PERSON_NAME] (Member) [PHONE_NUMBER] (Mobile) [PHONE_NUMBER] (Home) [PHONE_NUM…" at bounding box center [573, 576] width 211 height 112
copy link "[EMAIL_ADDRESS][DOMAIN_NAME]"
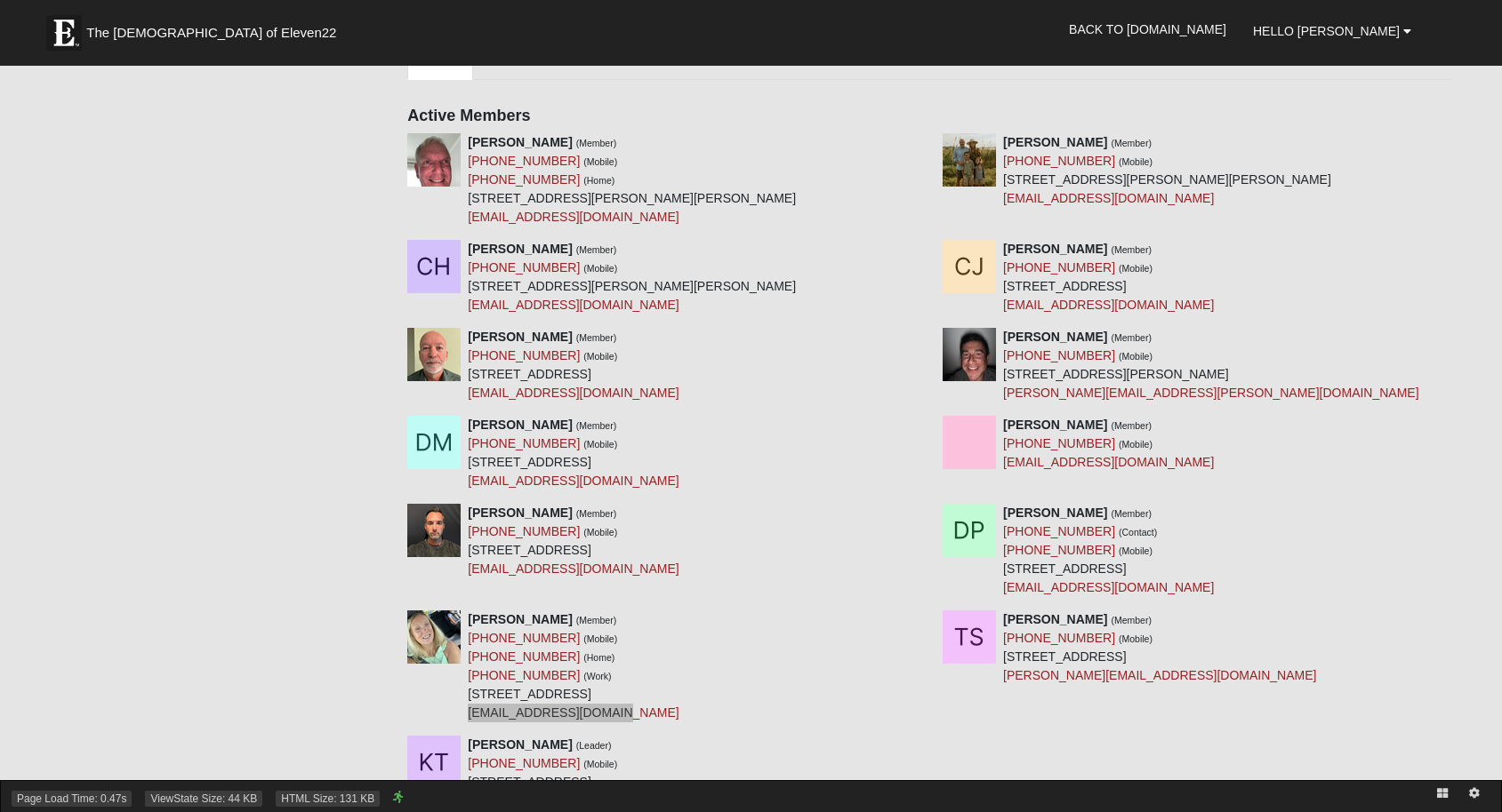
scroll to position [515, 0]
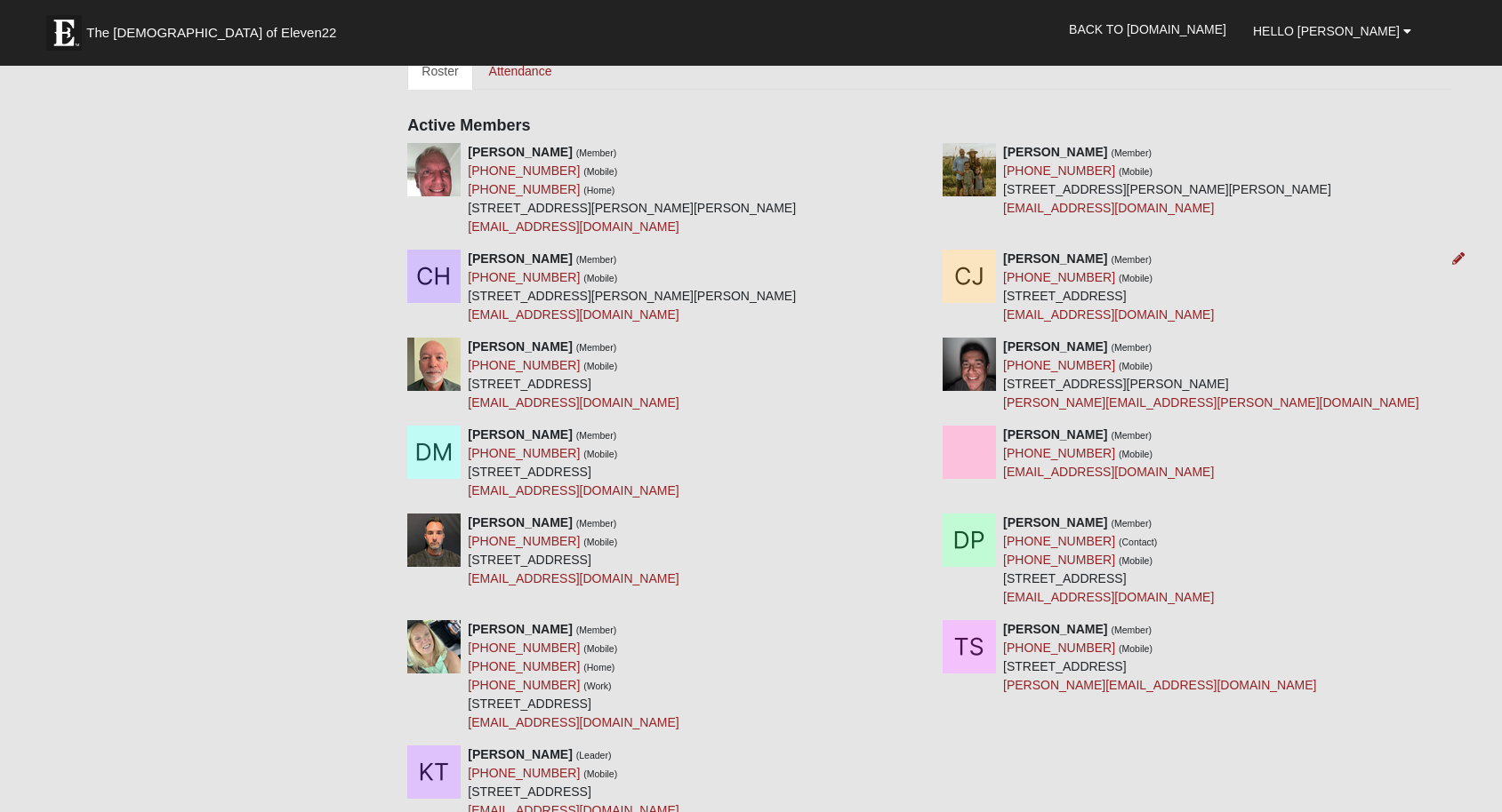
click at [1140, 316] on div "Chip Jeter (Member) (904) 703-1555 (Mobile) 340 Ocean Forest Dr St Augustine Be…" at bounding box center [1109, 287] width 211 height 75
click at [1135, 313] on div "Chip Jeter (Member) (904) 703-1555 (Mobile) 340 Ocean Forest Dr St Augustine Be…" at bounding box center [1109, 287] width 211 height 75
drag, startPoint x: 1135, startPoint y: 313, endPoint x: 1002, endPoint y: 317, distance: 133.1
click at [1003, 317] on div "Chip Jeter (Member) (904) 703-1555 (Mobile) 340 Ocean Forest Dr St Augustine Be…" at bounding box center [1109, 287] width 211 height 75
click at [1179, 325] on div "Colby Hollingsworth (Member) (904) 315-9797 (Mobile) 957 N Griffin Shores Dr St…" at bounding box center [929, 294] width 1070 height 88
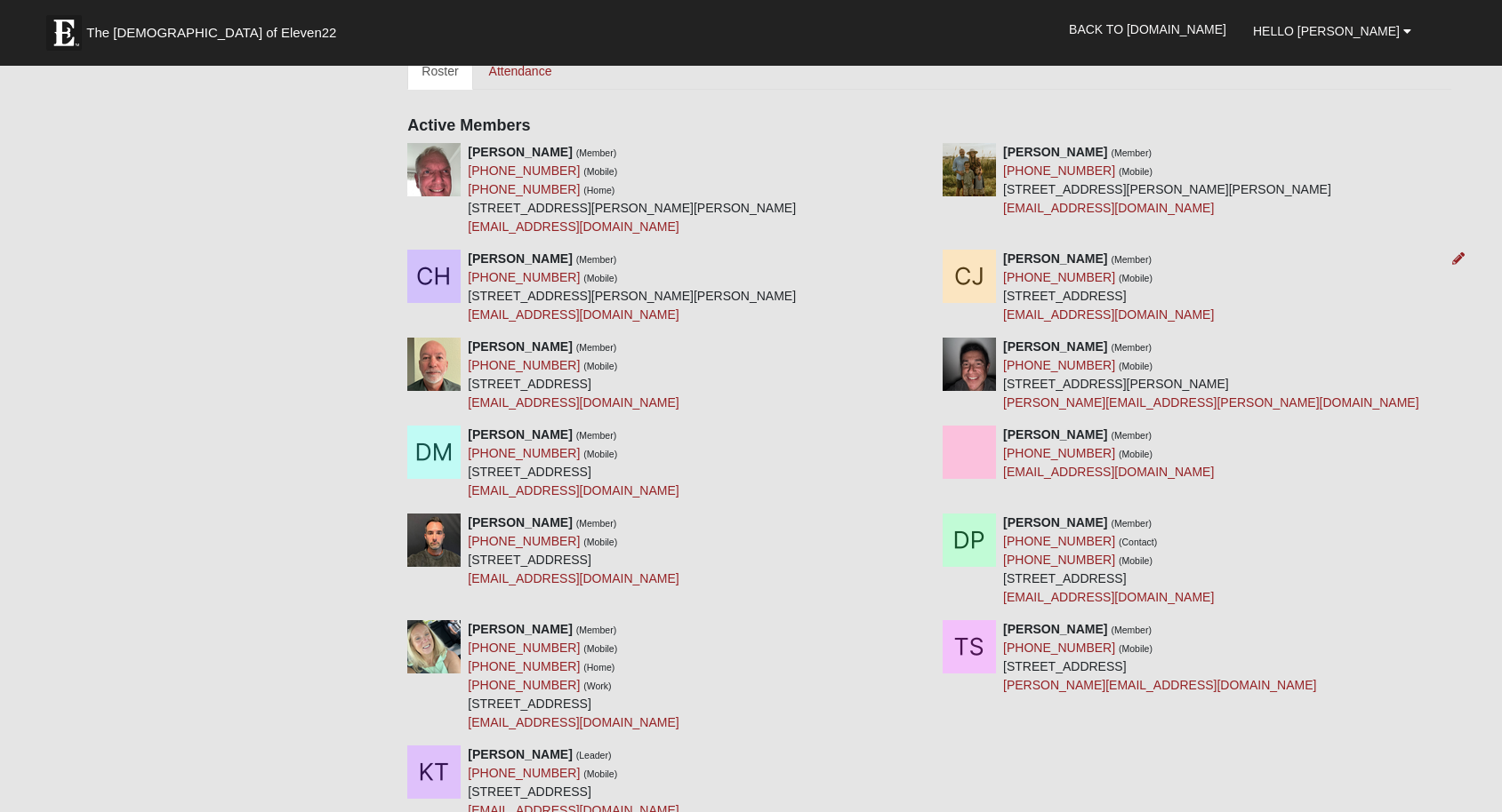
click at [1134, 314] on div "Chip Jeter (Member) (904) 703-1555 (Mobile) 340 Ocean Forest Dr St Augustine Be…" at bounding box center [1109, 287] width 211 height 75
drag, startPoint x: 1133, startPoint y: 316, endPoint x: 1003, endPoint y: 260, distance: 141.5
click at [1003, 260] on div "Chip Jeter (Member) (904) 703-1555 (Mobile) 340 Ocean Forest Dr St Augustine Be…" at bounding box center [1109, 287] width 211 height 75
copy div "Chip Jeter (Member) (904) 703-1555 (Mobile) 340 Ocean Forest Dr St Augustine Be…"
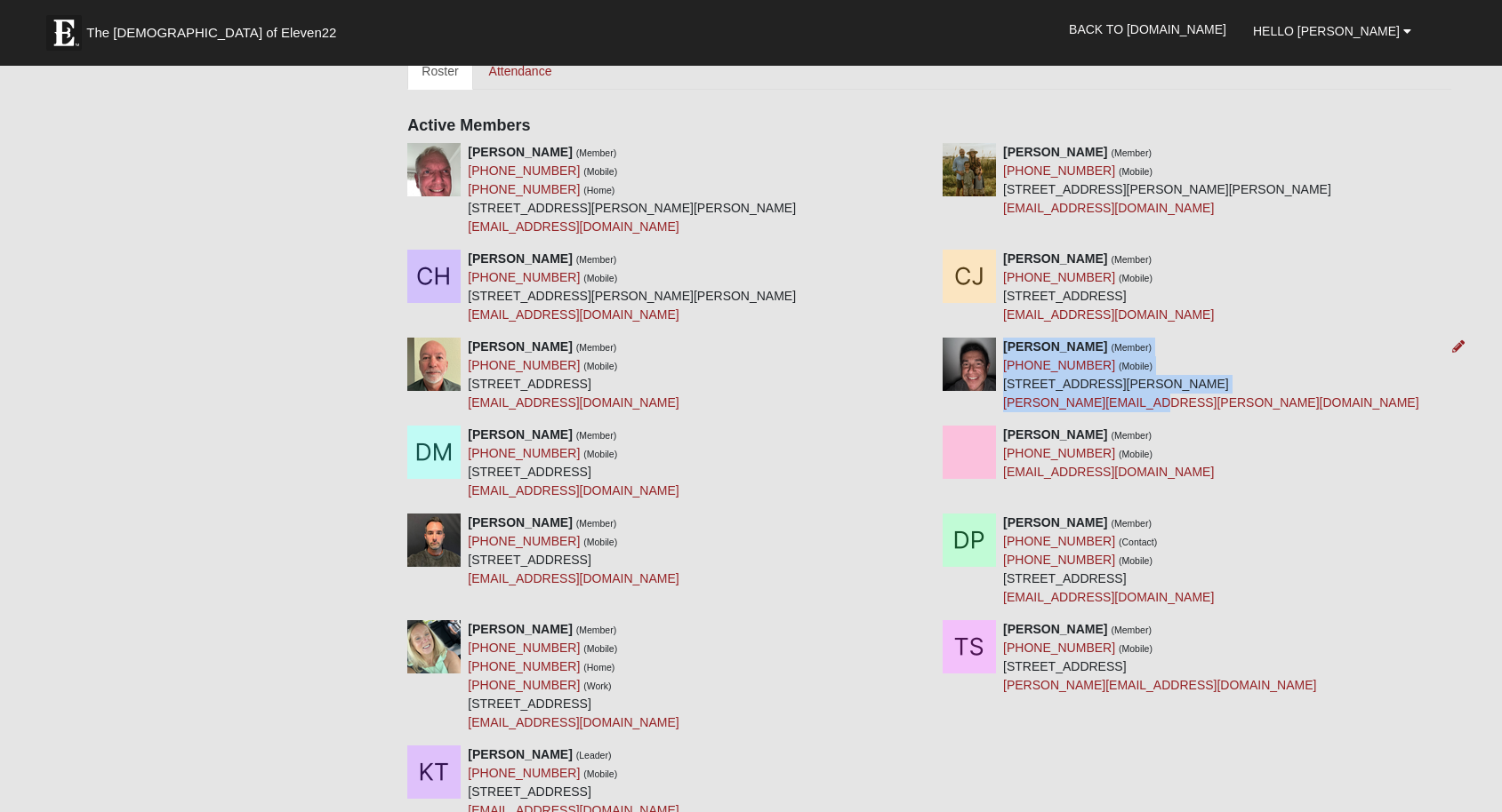
drag, startPoint x: 1157, startPoint y: 404, endPoint x: 1004, endPoint y: 348, distance: 162.9
click at [1004, 348] on div "Nick Mena (Member) (720) 498-9024 (Mobile) 400 Moultrie Landing Blvd Apt 9202 S…" at bounding box center [1211, 374] width 416 height 75
copy div "Nick Mena (Member) (720) 498-9024 (Mobile) 400 Moultrie Landing Blvd Apt 9202 S…"
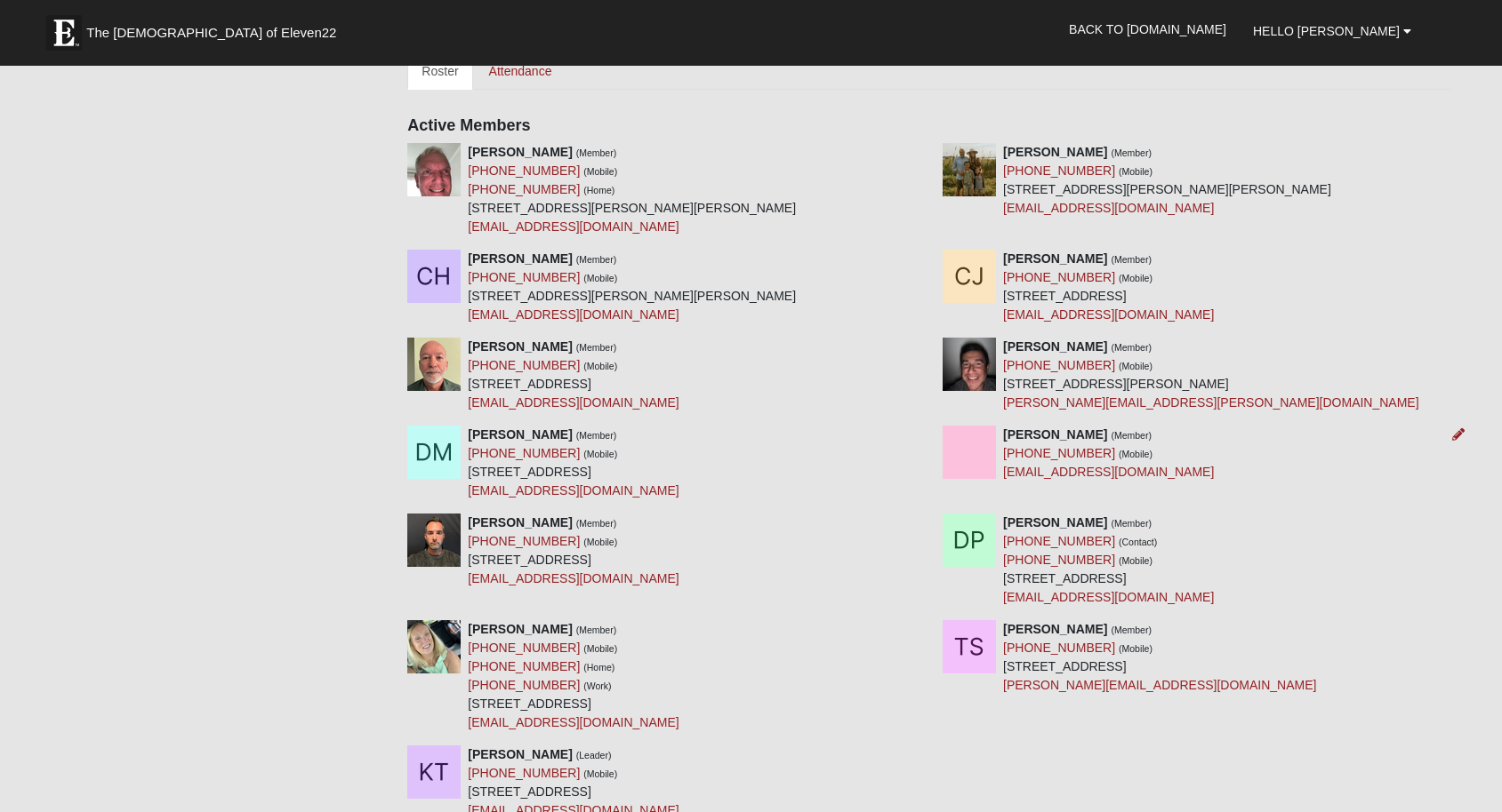
click at [1187, 477] on div "David Nichols (Member) (904) 472-8875 (Mobile) davetnichols46@gmail.com" at bounding box center [1196, 454] width 536 height 56
drag, startPoint x: 1157, startPoint y: 473, endPoint x: 1195, endPoint y: 464, distance: 39.1
click at [1195, 470] on div "David Nichols (Member) (904) 472-8875 (Mobile) davetnichols46@gmail.com" at bounding box center [1196, 454] width 536 height 56
drag, startPoint x: 1162, startPoint y: 474, endPoint x: 1062, endPoint y: 474, distance: 100.0
click at [1062, 474] on div "David Nichols (Member) (904) 472-8875 (Mobile) davetnichols46@gmail.com" at bounding box center [1196, 454] width 536 height 56
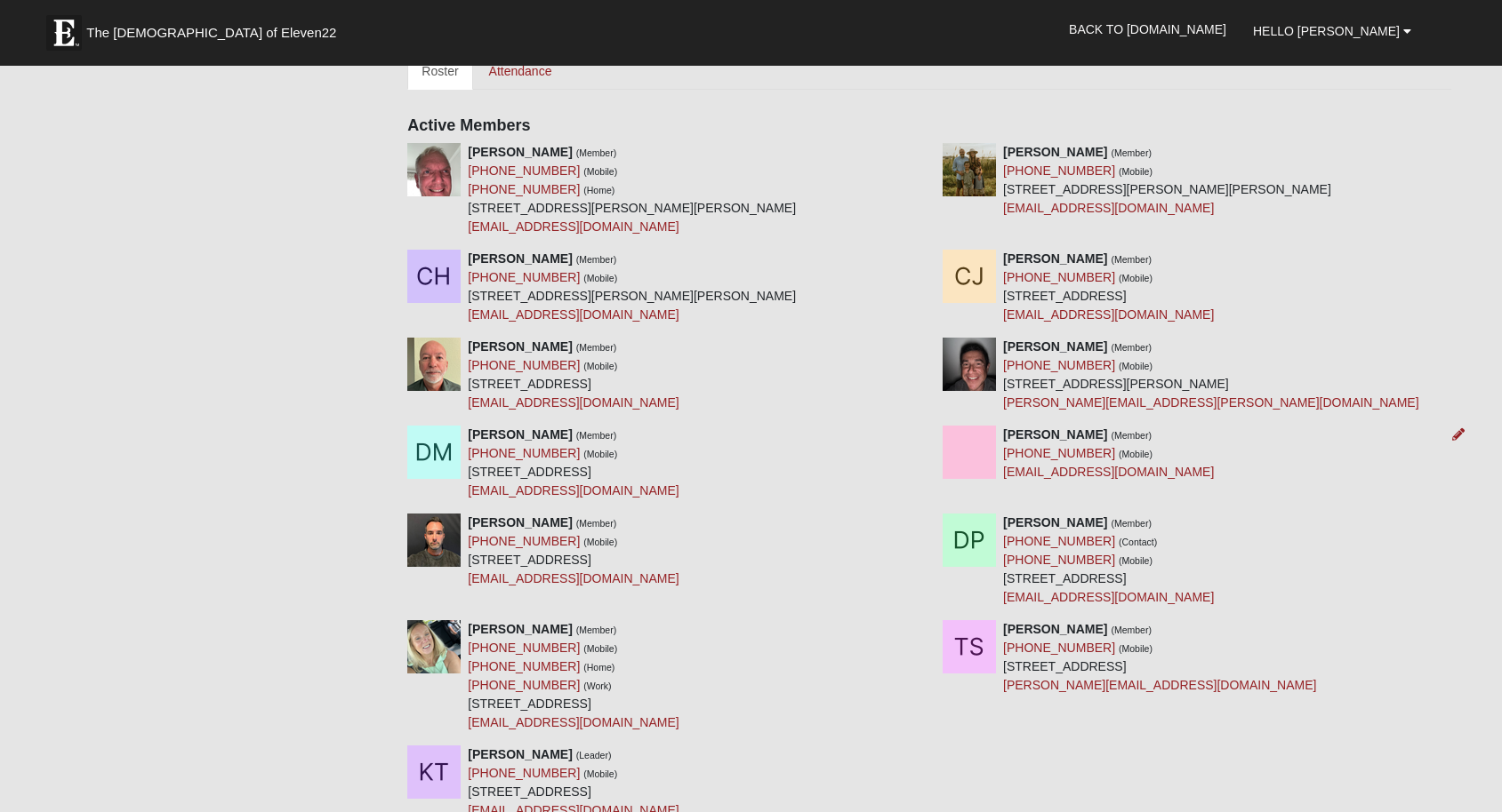
click at [1156, 484] on div "David Moore (Member) (760) 802-3848 (Mobile) 18 Ulster Ct Palm Coast, FL 32164-…" at bounding box center [929, 470] width 1070 height 88
click at [1154, 476] on div "David Nichols (Member) (904) 472-8875 (Mobile) davetnichols46@gmail.com" at bounding box center [1196, 454] width 536 height 56
drag, startPoint x: 1162, startPoint y: 474, endPoint x: 1128, endPoint y: 469, distance: 34.4
click at [1128, 469] on div "David Nichols (Member) (904) 472-8875 (Mobile) davetnichols46@gmail.com" at bounding box center [1196, 454] width 536 height 56
click at [1003, 435] on strong "David Nichols" at bounding box center [1055, 435] width 105 height 14
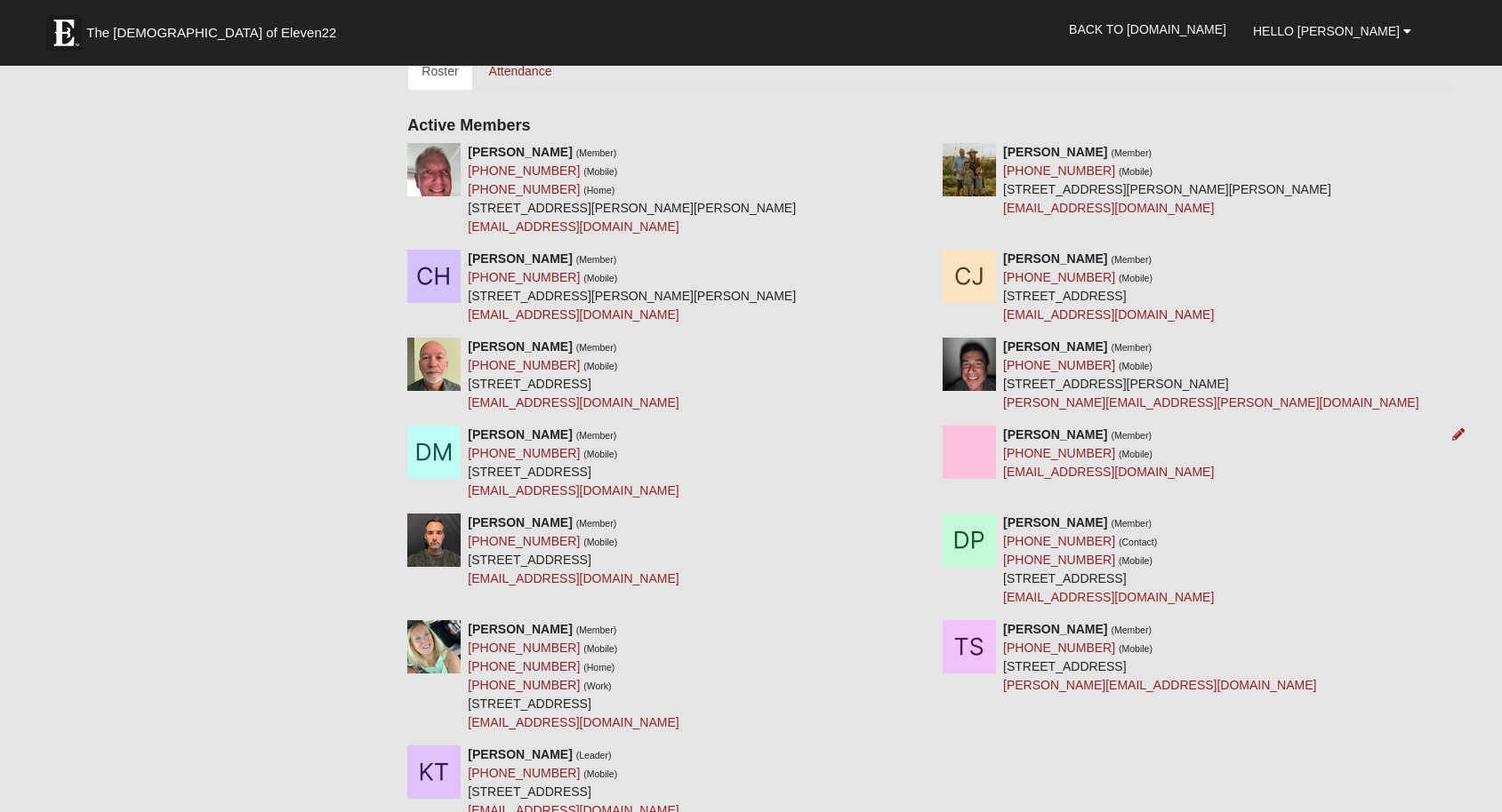
click at [1303, 453] on div "David Nichols (Member) (904) 472-8875 (Mobile) davetnichols46@gmail.com" at bounding box center [1196, 454] width 536 height 56
drag, startPoint x: 1005, startPoint y: 435, endPoint x: 1154, endPoint y: 476, distance: 154.5
click at [1154, 476] on div "David Nichols (Member) (904) 472-8875 (Mobile) davetnichols46@gmail.com" at bounding box center [1109, 454] width 211 height 56
copy div "David Nichols (Member) (904) 472-8875 (Mobile) davetnichols46@gmail.com"
click at [1142, 596] on div "David Porter (Member) (904) 545-6275 (Contact) (904) 545-6275 (Mobile) 412 Four…" at bounding box center [1109, 560] width 211 height 94
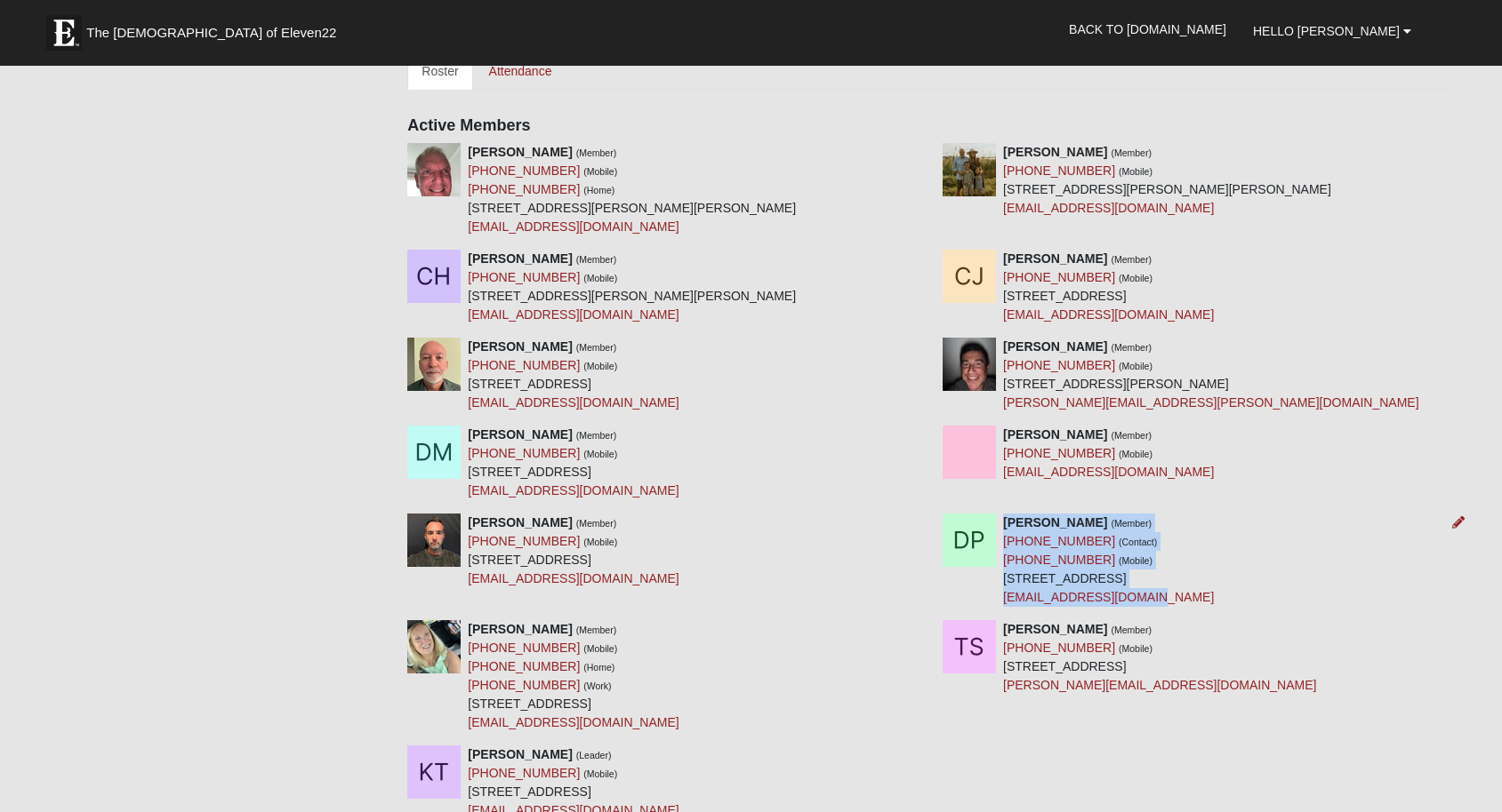
drag, startPoint x: 1138, startPoint y: 598, endPoint x: 1005, endPoint y: 522, distance: 153.2
click at [1005, 522] on div "David Porter (Member) (904) 545-6275 (Contact) (904) 545-6275 (Mobile) 412 Four…" at bounding box center [1109, 560] width 211 height 94
copy div "David Porter (Member) (904) 545-6275 (Contact) (904) 545-6275 (Mobile) 412 Four…"
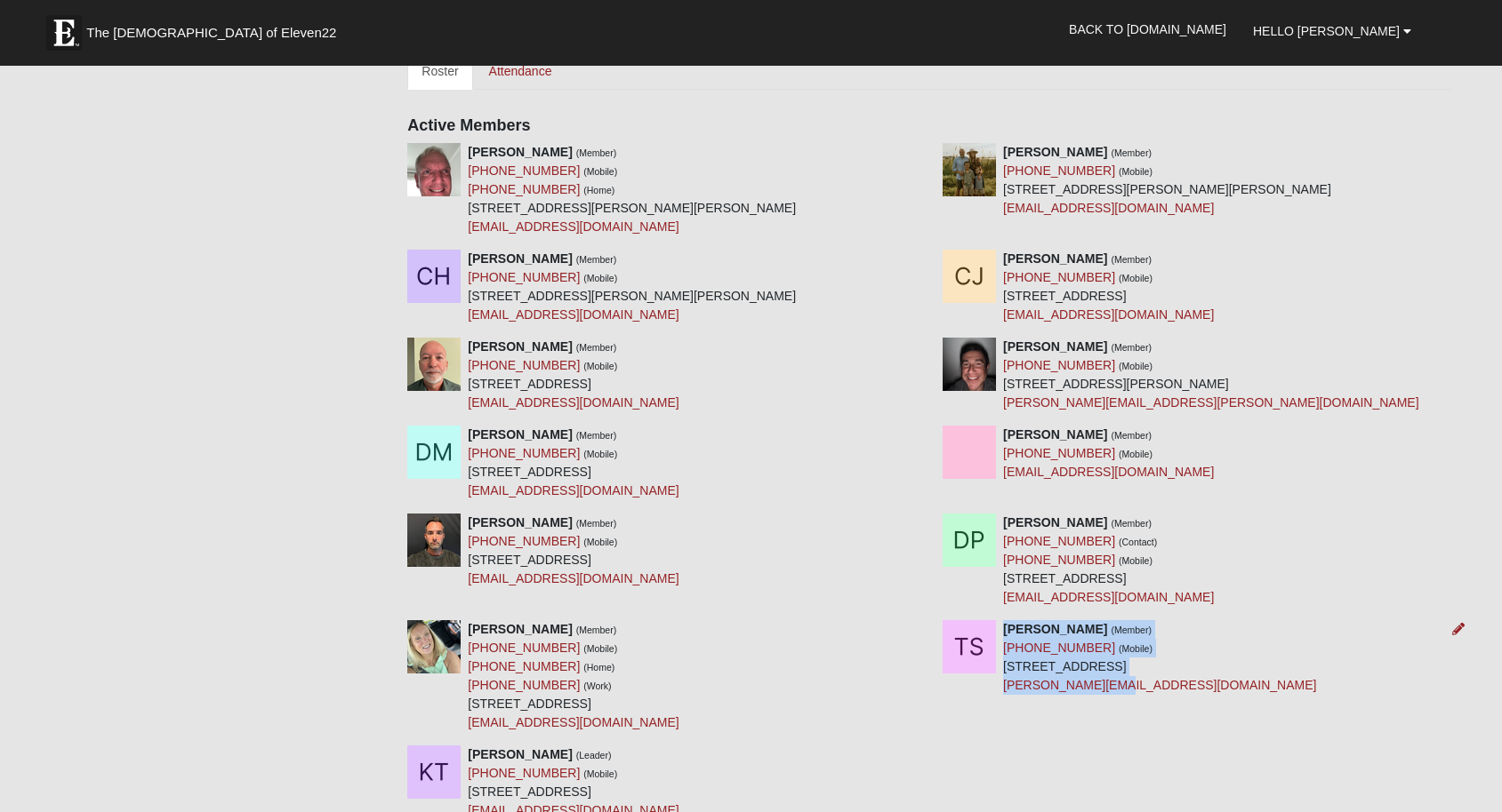
drag, startPoint x: 1005, startPoint y: 623, endPoint x: 1217, endPoint y: 682, distance: 220.1
click at [1217, 682] on div "Tara Strickland (Member) (904) 556-1409 (Mobile) 396 Riverside Blvd St Augustin…" at bounding box center [1160, 657] width 313 height 75
copy div "Tara Strickland (Member) (904) 556-1409 (Mobile) 396 Riverside Blvd St Augustin…"
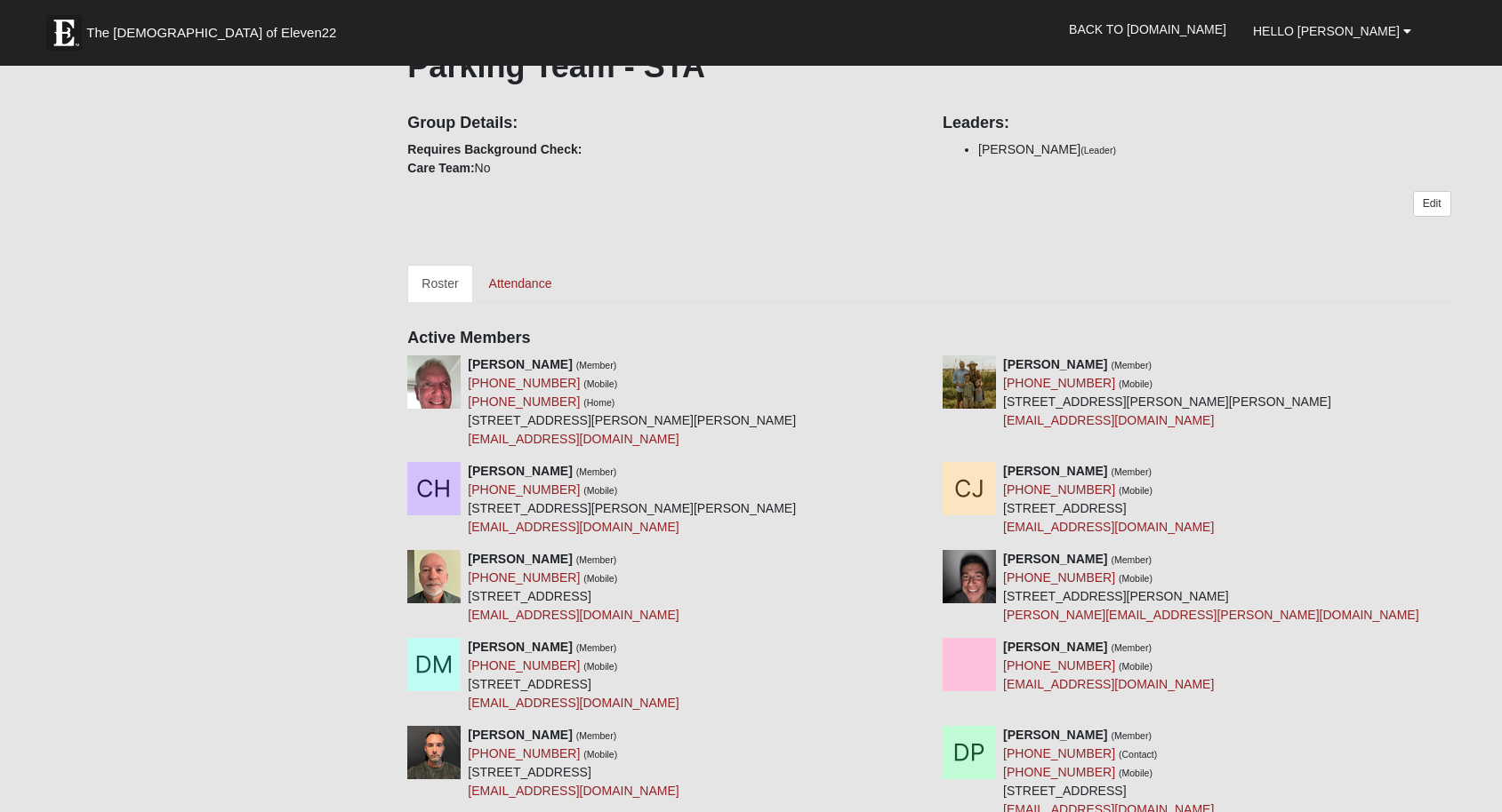
scroll to position [305, 0]
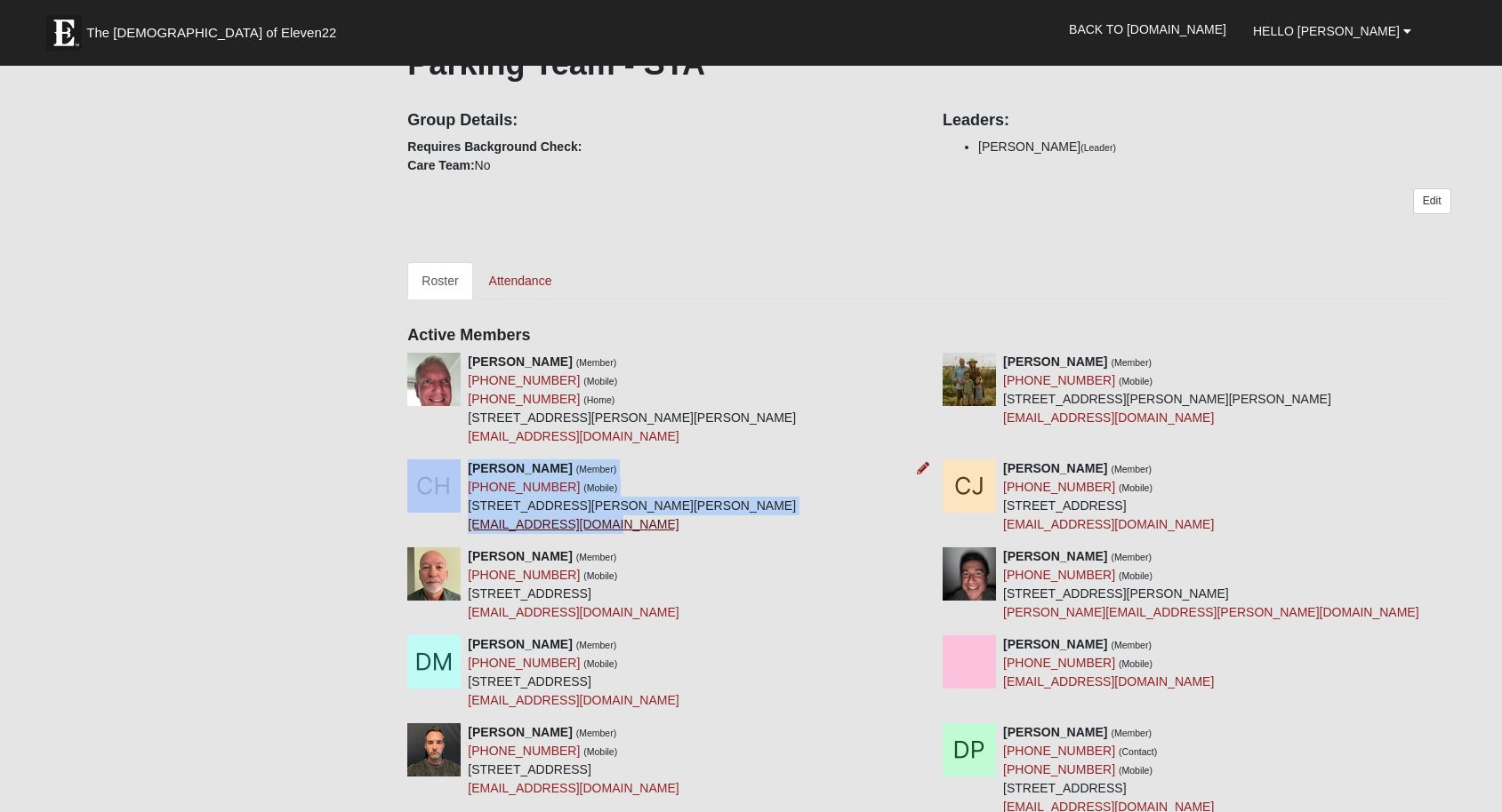
drag, startPoint x: 462, startPoint y: 521, endPoint x: 599, endPoint y: 530, distance: 137.3
click at [599, 530] on div "Colby Hollingsworth (Member) (904) 315-9797 (Mobile) 957 N Griffin Shores Dr St…" at bounding box center [662, 497] width 536 height 75
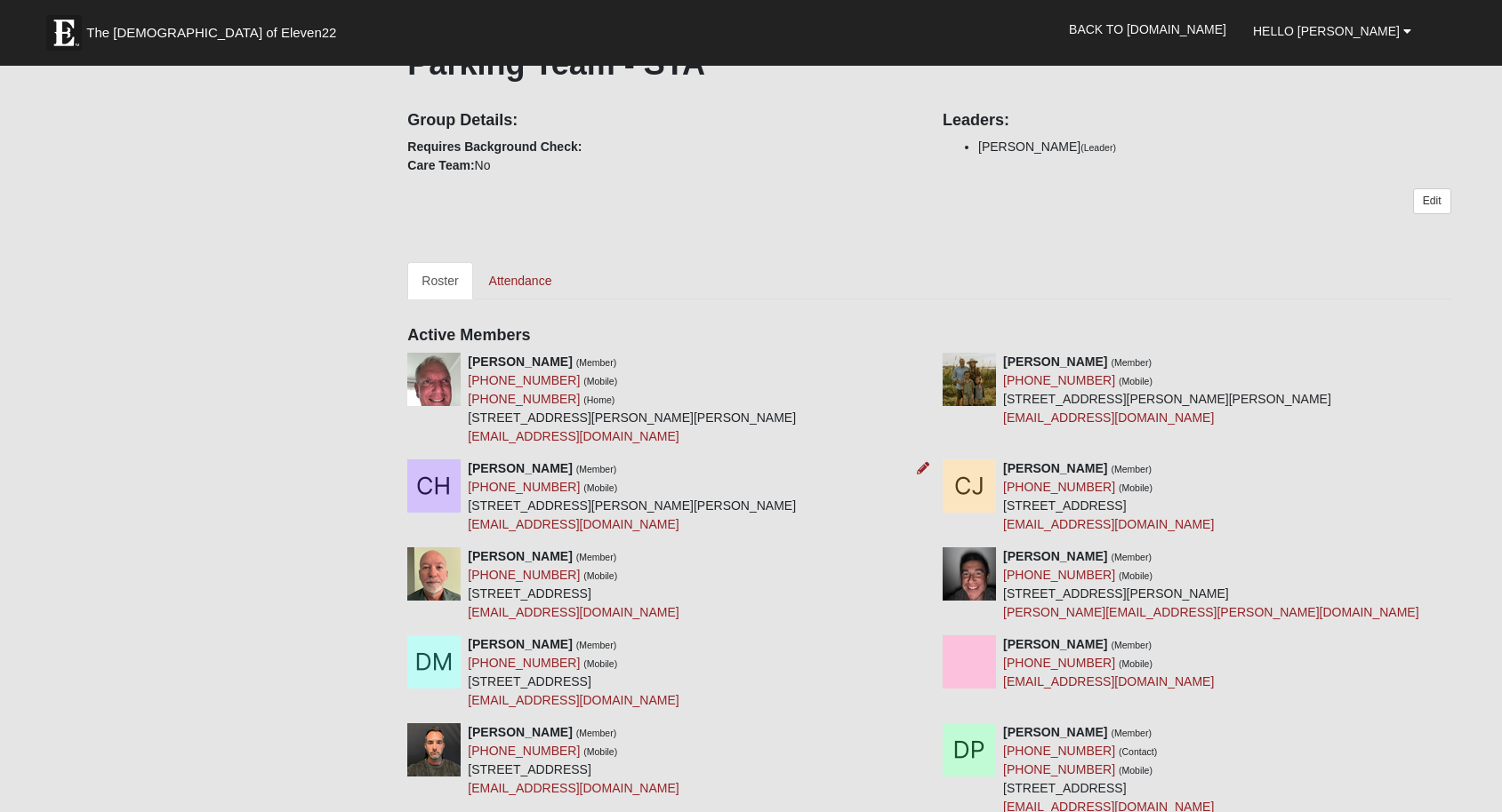
click at [707, 524] on div "Colby Hollingsworth (Member) (904) 315-9797 (Mobile) 957 N Griffin Shores Dr St…" at bounding box center [632, 497] width 328 height 75
drag, startPoint x: 645, startPoint y: 521, endPoint x: 470, endPoint y: 523, distance: 175.0
click at [470, 523] on div "Colby Hollingsworth (Member) (904) 315-9797 (Mobile) 957 N Griffin Shores Dr St…" at bounding box center [632, 497] width 328 height 75
copy link "hollingsworthcolby@gmail.com"
click at [679, 547] on div "David McInnes (Member) (904) 315-7637 (Mobile) 14 Twin Aspen Cir Saint Augustin…" at bounding box center [573, 584] width 211 height 75
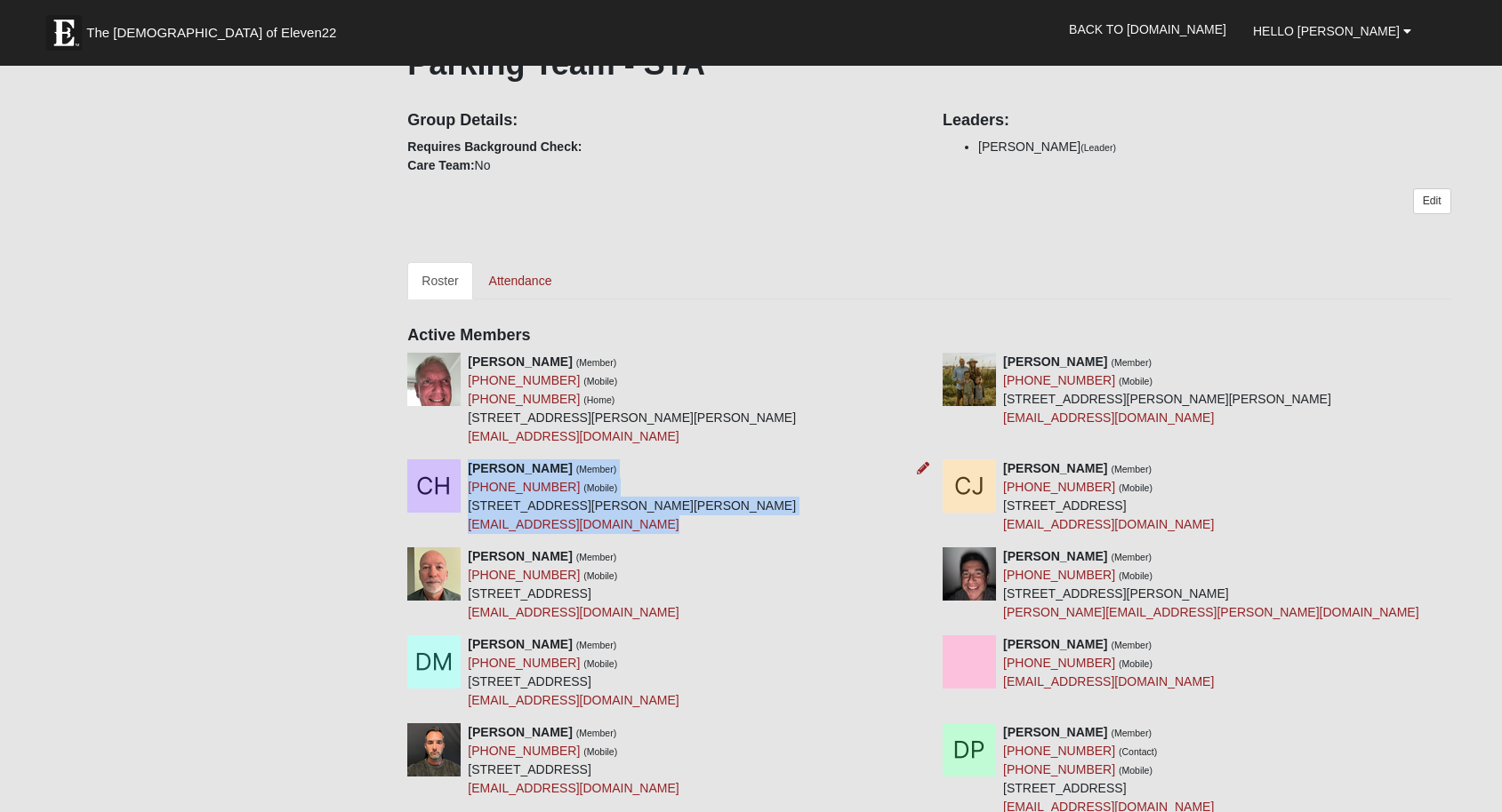
drag, startPoint x: 645, startPoint y: 518, endPoint x: 469, endPoint y: 464, distance: 184.1
click at [469, 464] on div "Colby Hollingsworth (Member) (904) 315-9797 (Mobile) 957 N Griffin Shores Dr St…" at bounding box center [632, 497] width 328 height 75
copy div "Colby Hollingsworth (Member) (904) 315-9797 (Mobile) 957 N Griffin Shores Dr St…"
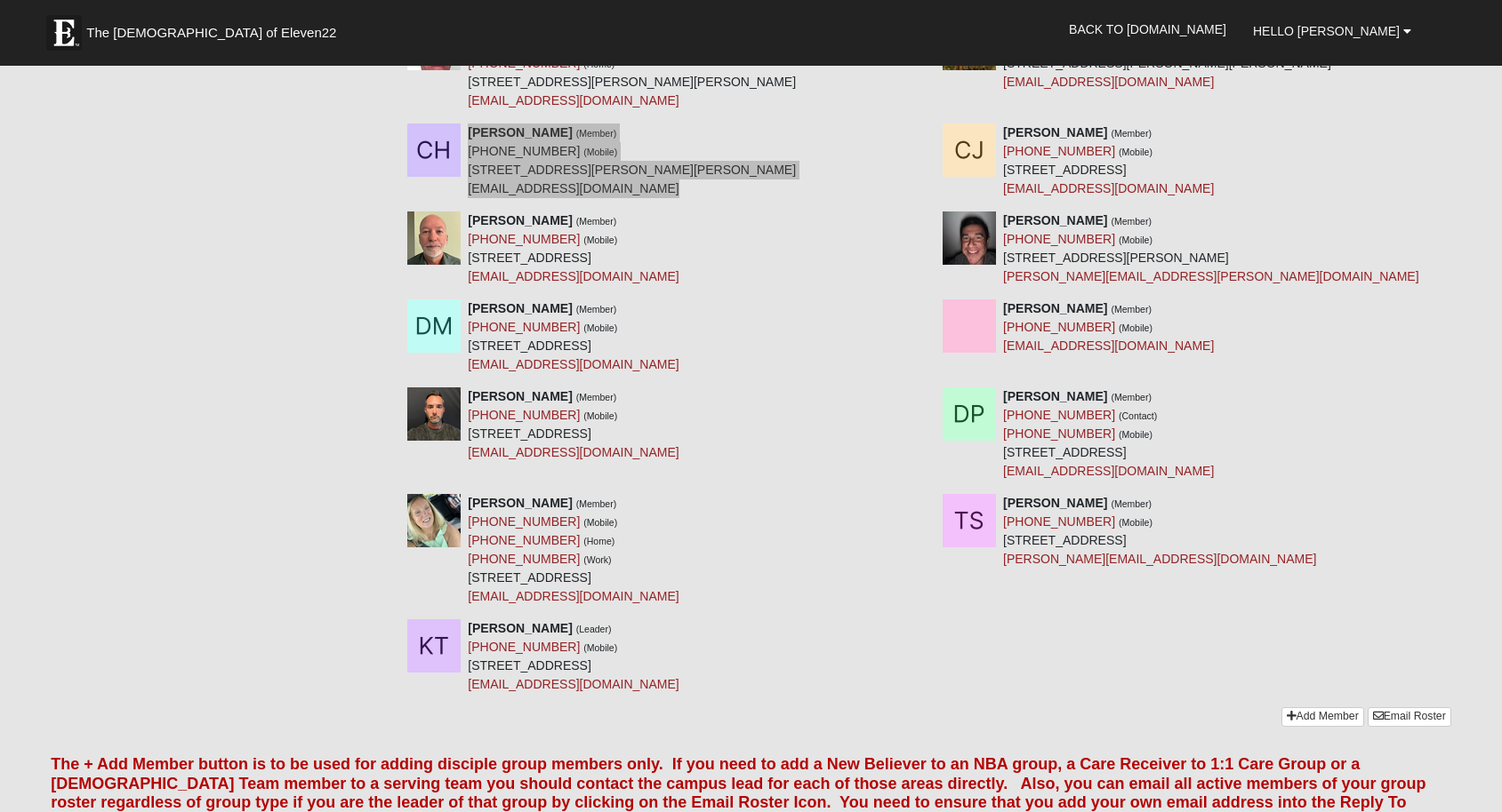
scroll to position [653, 0]
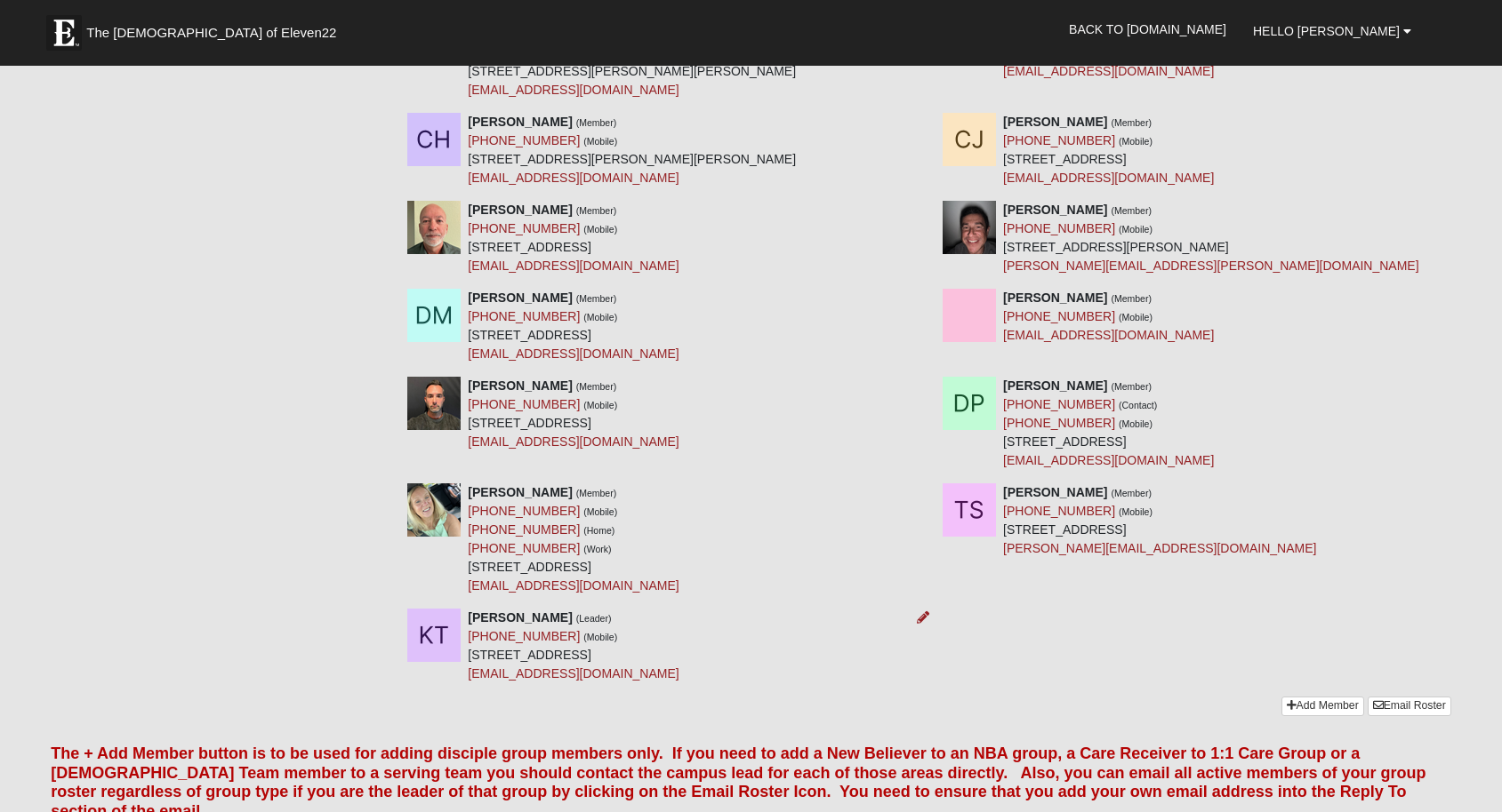
click at [612, 675] on div "Kendall Tant (Leader) (410) 212-7935 (Mobile) 204 Mayan Ter St Augustine, FL 32…" at bounding box center [573, 646] width 211 height 75
drag, startPoint x: 605, startPoint y: 674, endPoint x: 468, endPoint y: 617, distance: 148.4
click at [468, 617] on div "Kendall Tant (Leader) (410) 212-7935 (Mobile) 204 Mayan Ter St Augustine, FL 32…" at bounding box center [573, 646] width 211 height 75
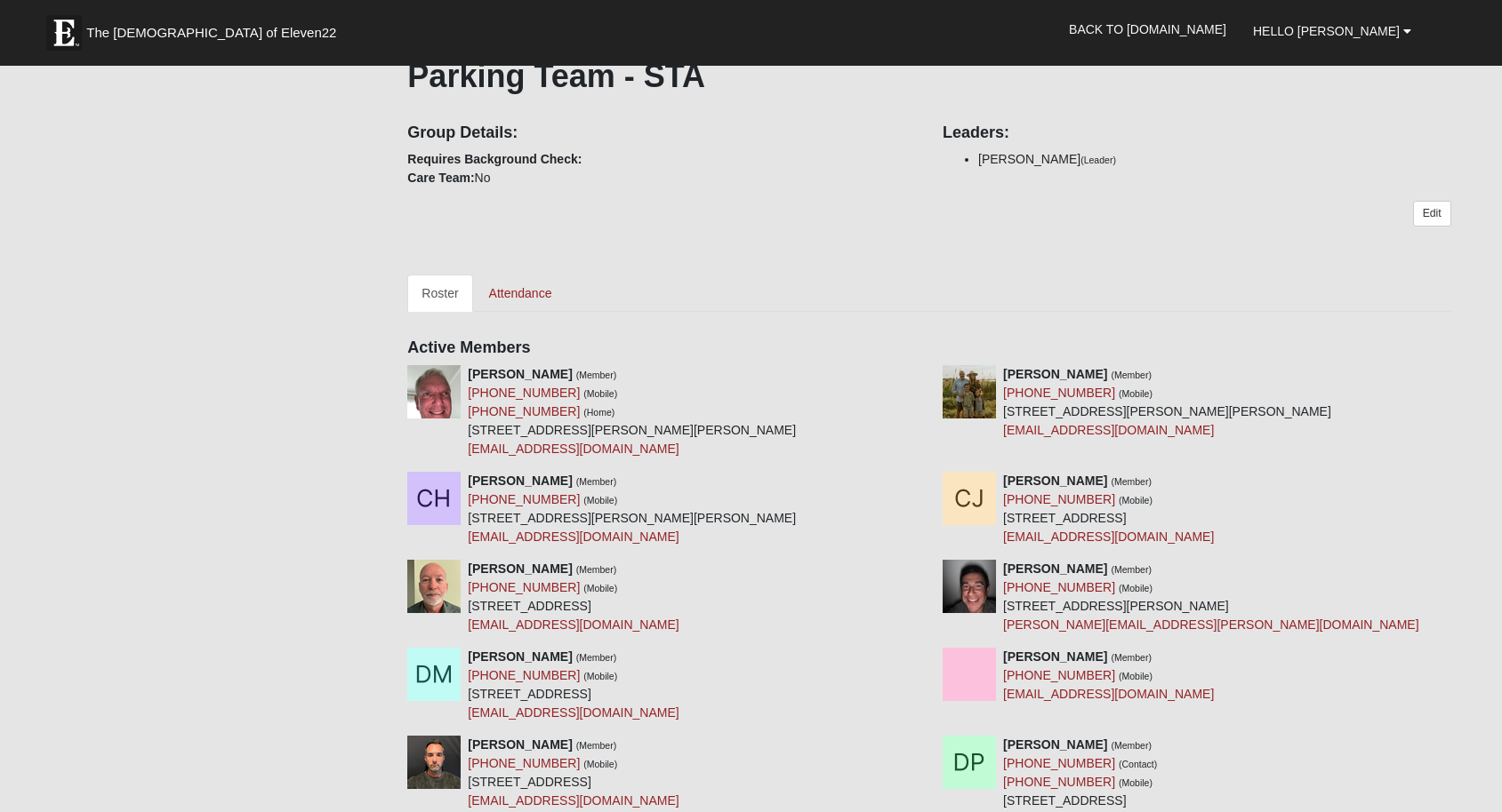
scroll to position [0, 0]
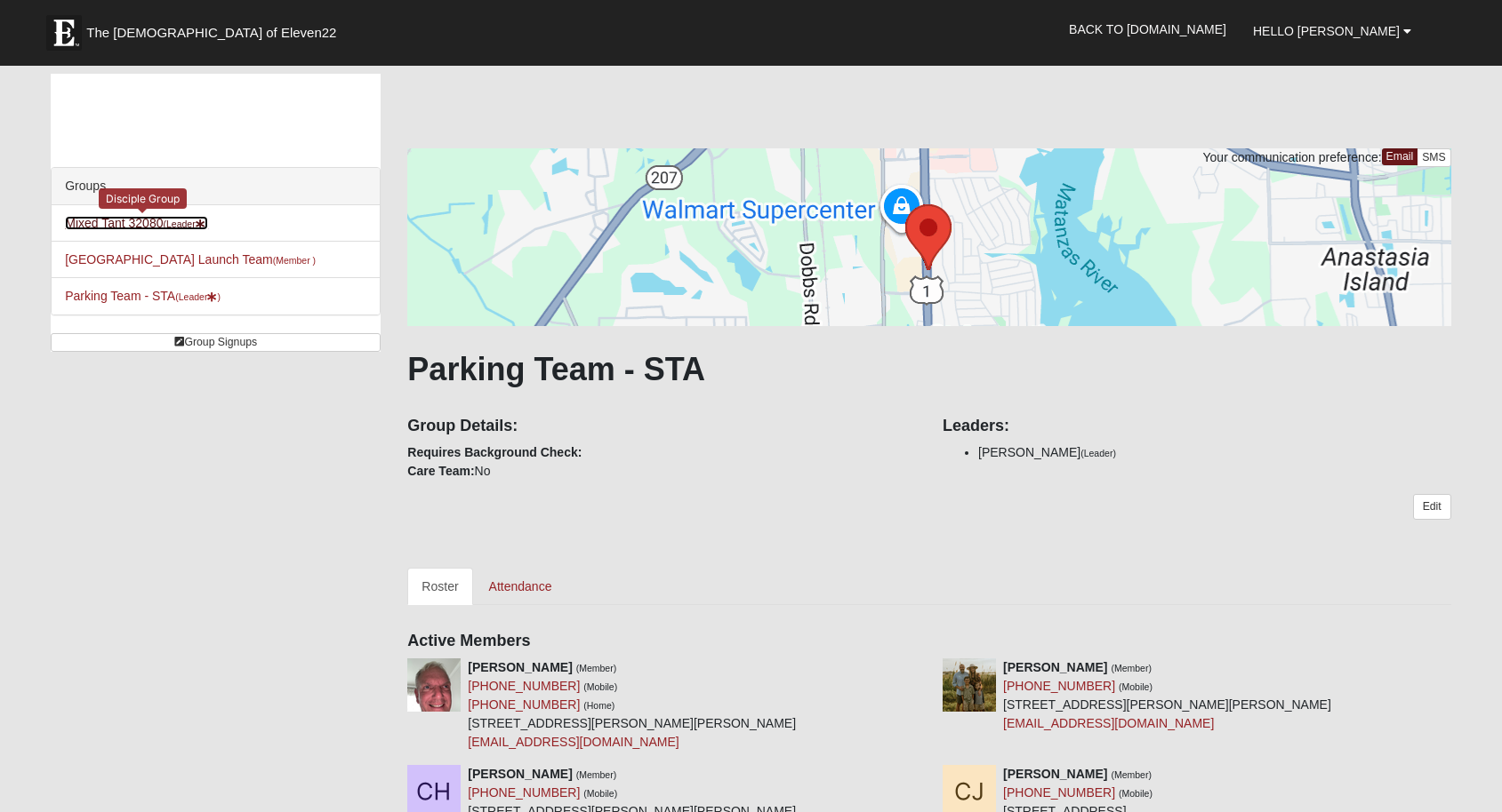
click at [138, 221] on link "Mixed Tant 32080 (Leader )" at bounding box center [136, 223] width 143 height 14
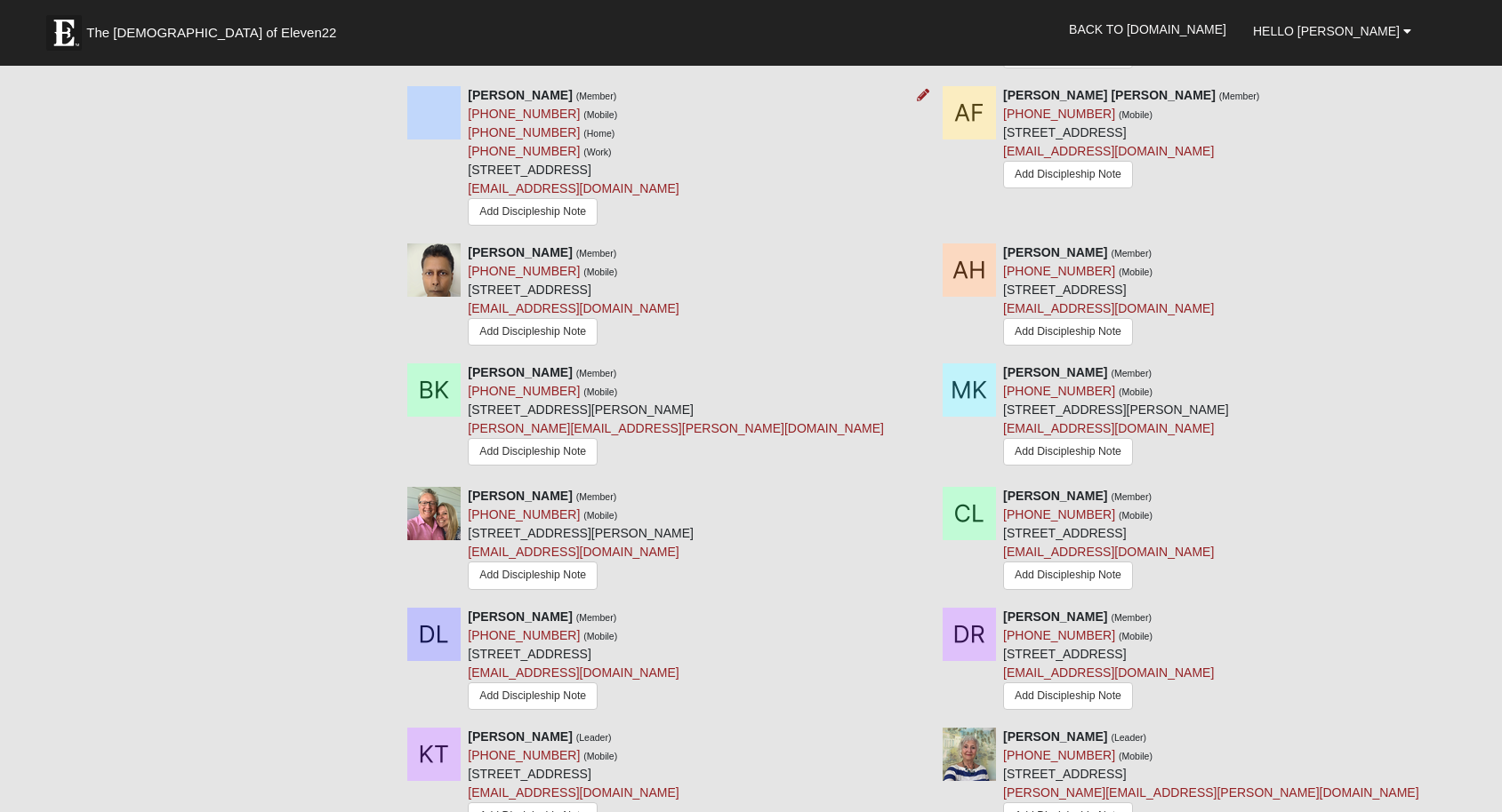
scroll to position [1136, 0]
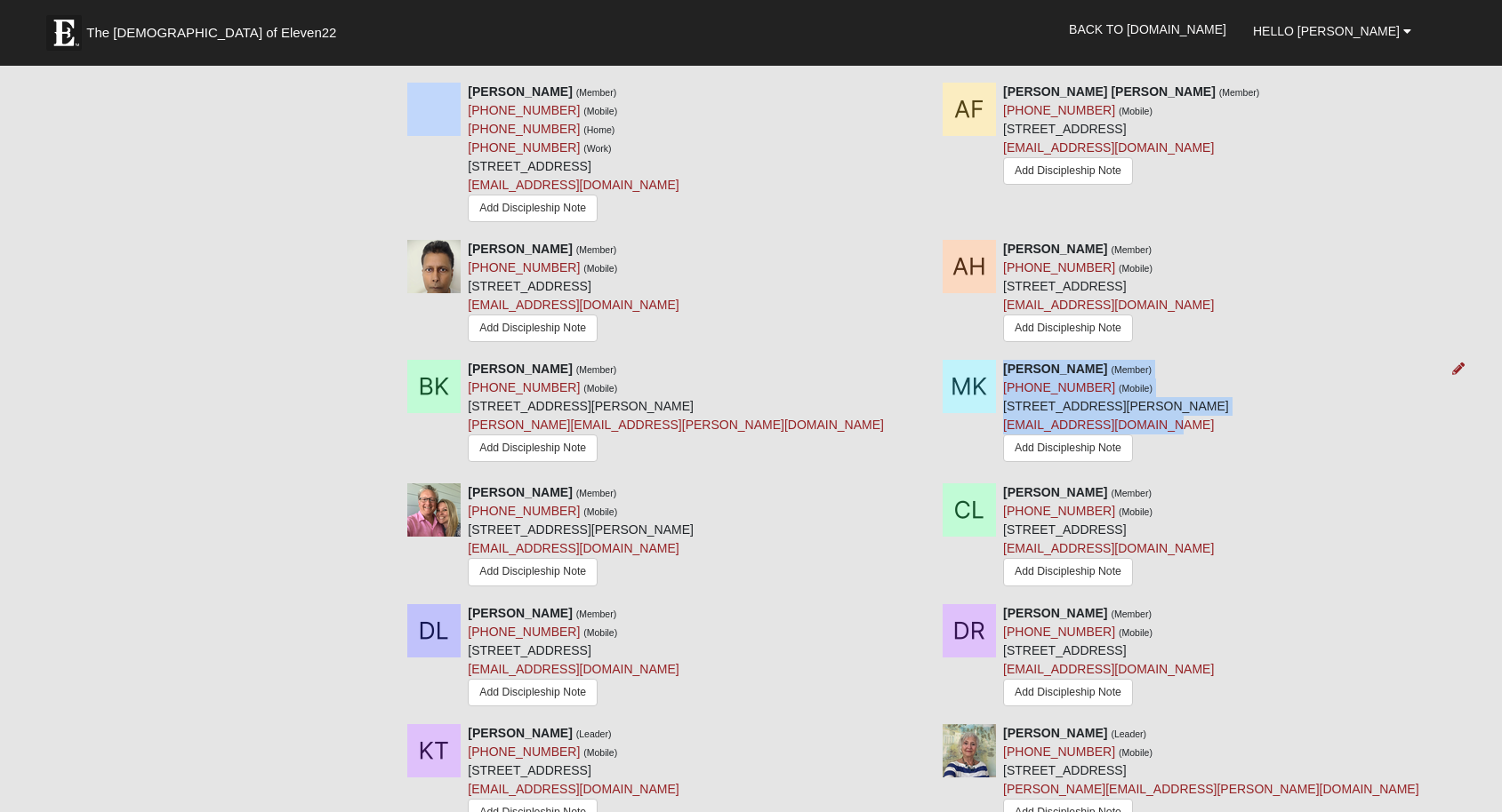
drag, startPoint x: 1003, startPoint y: 368, endPoint x: 1162, endPoint y: 428, distance: 169.9
click at [1162, 428] on div "[PERSON_NAME] (Member) [PHONE_NUMBER] (Mobile) [STREET_ADDRESS][PERSON_NAME] [E…" at bounding box center [1116, 413] width 226 height 106
copy div "[PERSON_NAME] (Member) [PHONE_NUMBER] (Mobile) [STREET_ADDRESS][PERSON_NAME][PE…"
